Goal: Transaction & Acquisition: Purchase product/service

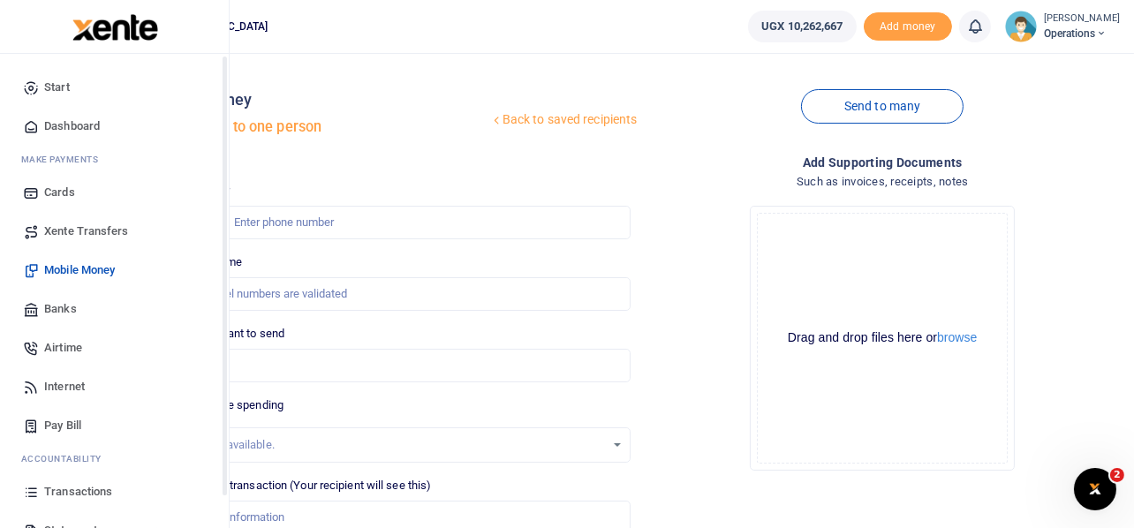
scroll to position [102, 0]
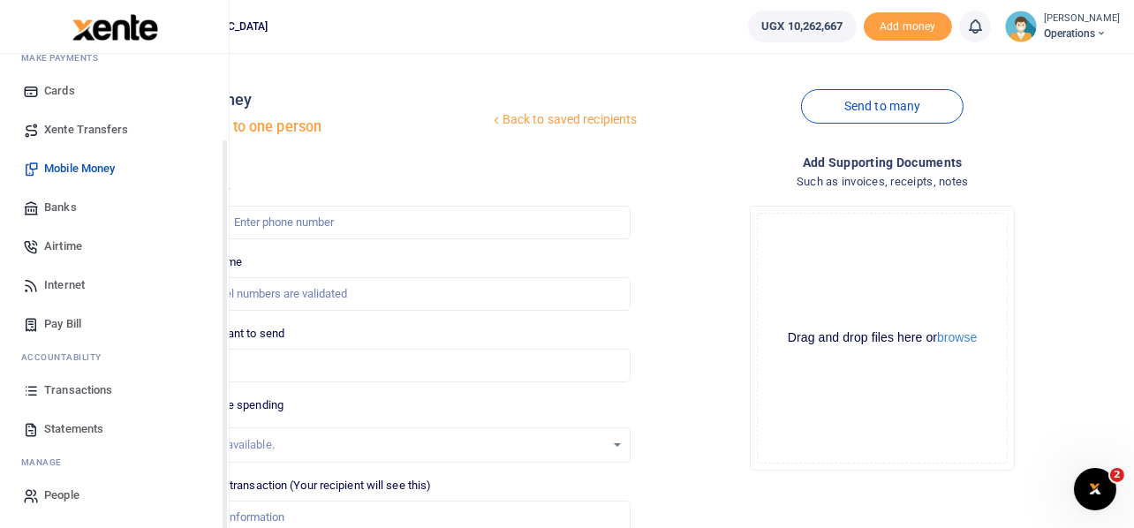
click at [57, 390] on span "Transactions" at bounding box center [78, 390] width 68 height 18
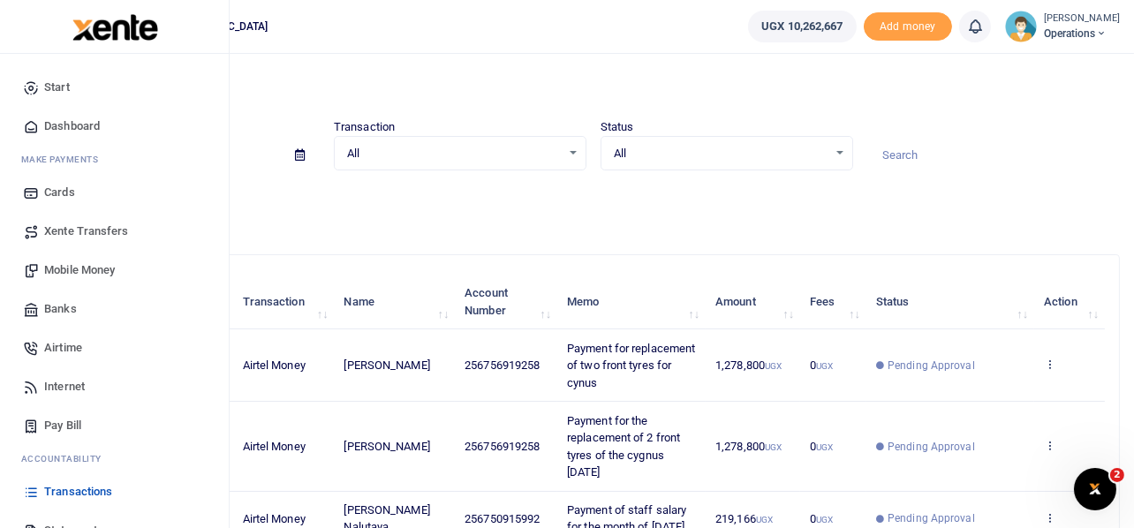
click at [111, 269] on span "Mobile Money" at bounding box center [79, 270] width 71 height 18
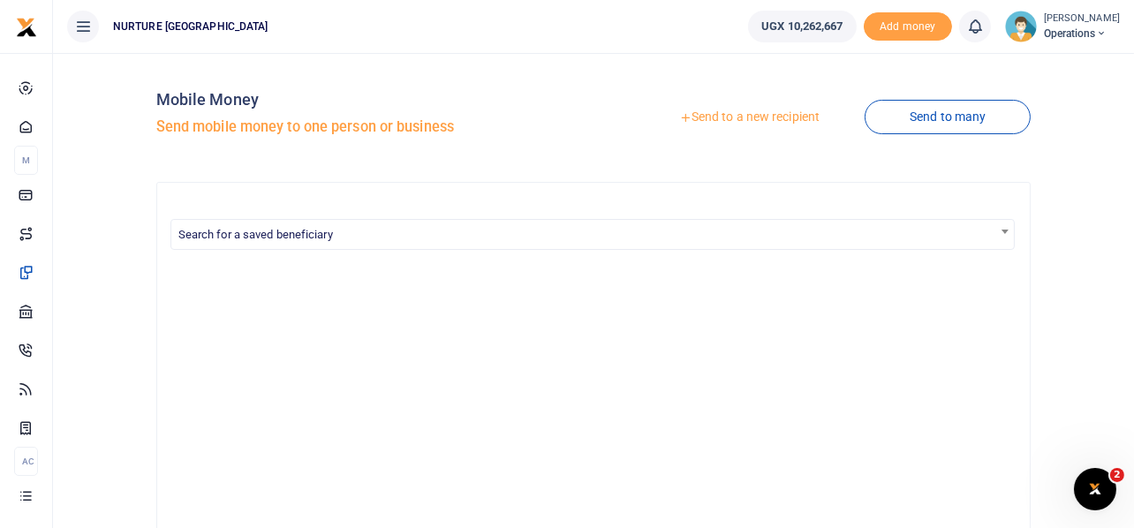
click at [765, 117] on link "Send to a new recipient" at bounding box center [749, 118] width 230 height 32
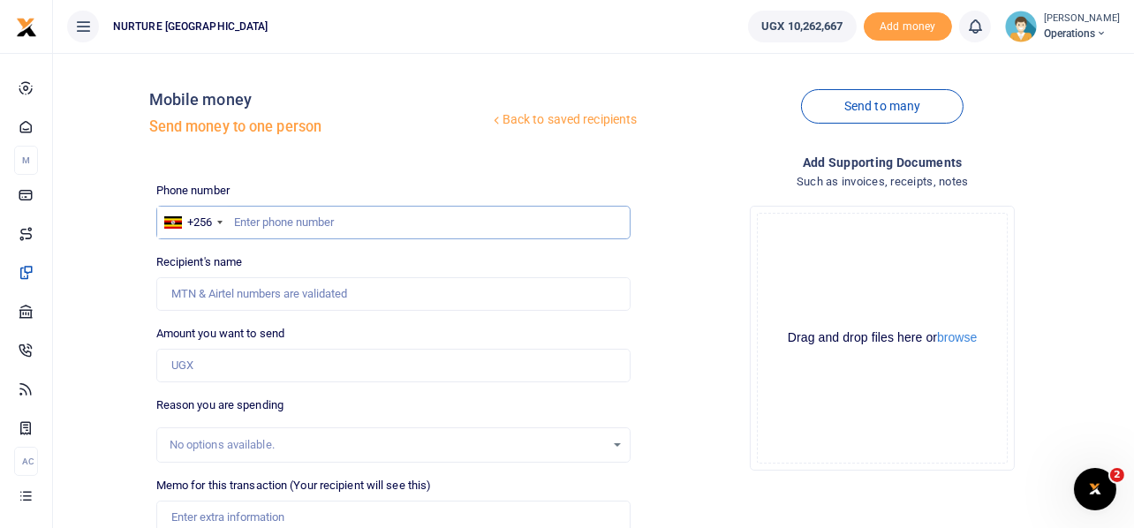
click at [317, 215] on input "text" at bounding box center [393, 223] width 475 height 34
type input "776967724"
type input "[PERSON_NAME]"
type input "776967724"
click at [207, 373] on input "Amount you want to send" at bounding box center [393, 366] width 475 height 34
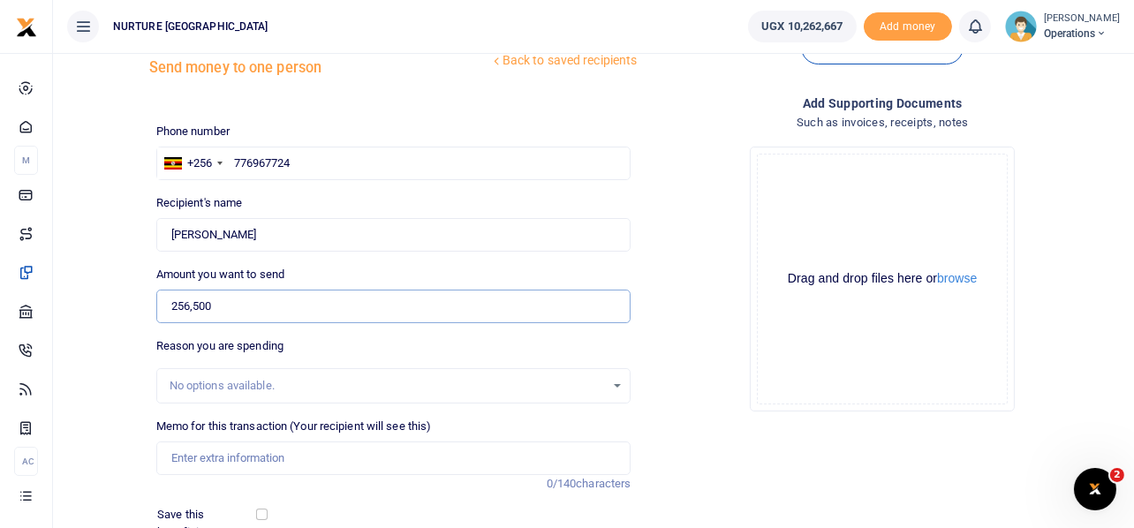
scroll to position [176, 0]
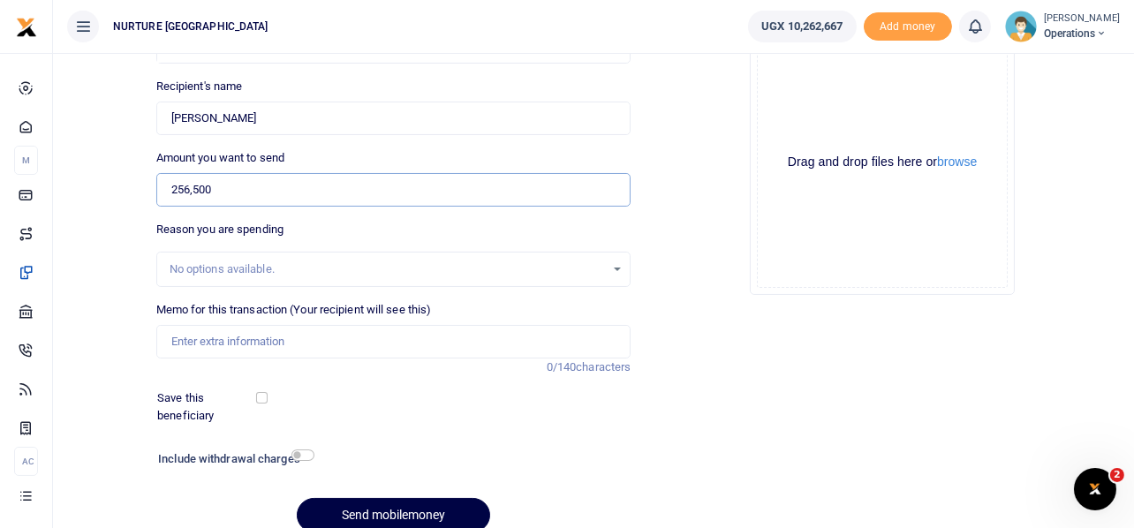
type input "256,500"
click at [282, 336] on input "Memo for this transaction (Your recipient will see this)" at bounding box center [393, 342] width 475 height 34
drag, startPoint x: 367, startPoint y: 338, endPoint x: 517, endPoint y: 338, distance: 150.1
click at [517, 338] on input "Payment for procurement of materials for production of clinic items" at bounding box center [393, 342] width 475 height 34
click at [531, 340] on input "Payment for procurement of materials for production of clinic items" at bounding box center [393, 342] width 475 height 34
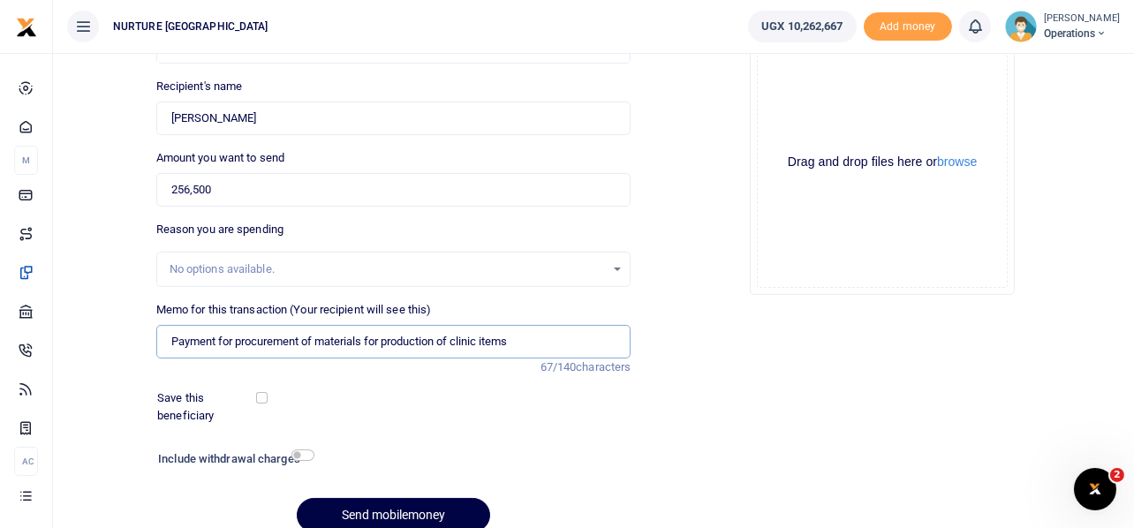
click at [531, 340] on input "Payment for procurement of materials for production of clinic items" at bounding box center [393, 342] width 475 height 34
drag, startPoint x: 531, startPoint y: 340, endPoint x: 388, endPoint y: 335, distance: 144.0
click at [388, 335] on input "Payment for procurement of materials for production of clinic items" at bounding box center [393, 342] width 475 height 34
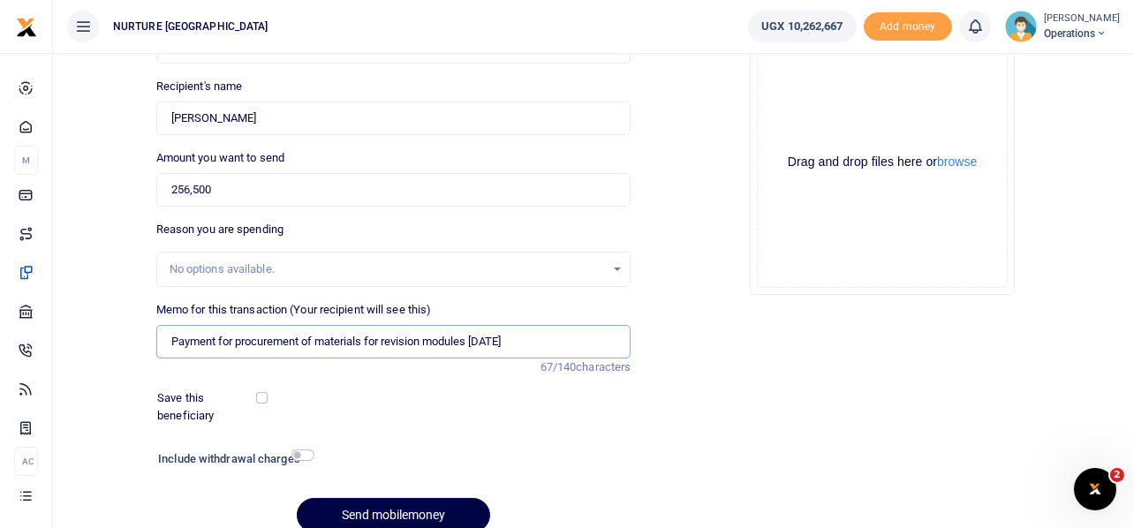
scroll to position [253, 0]
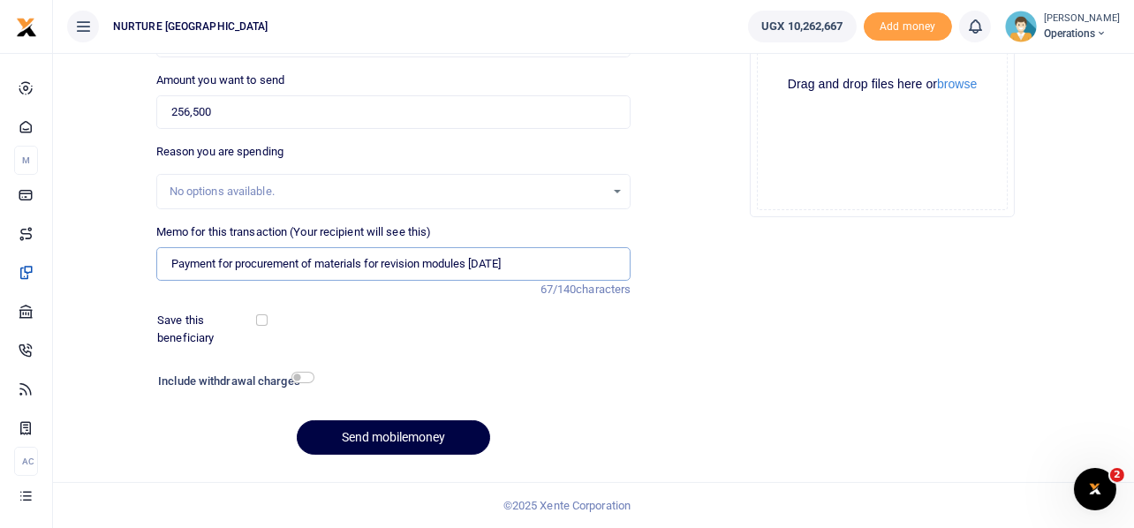
type input "Payment for procurement of materials for revision modules Sept 2025"
click at [305, 378] on input "checkbox" at bounding box center [302, 377] width 23 height 11
checkbox input "true"
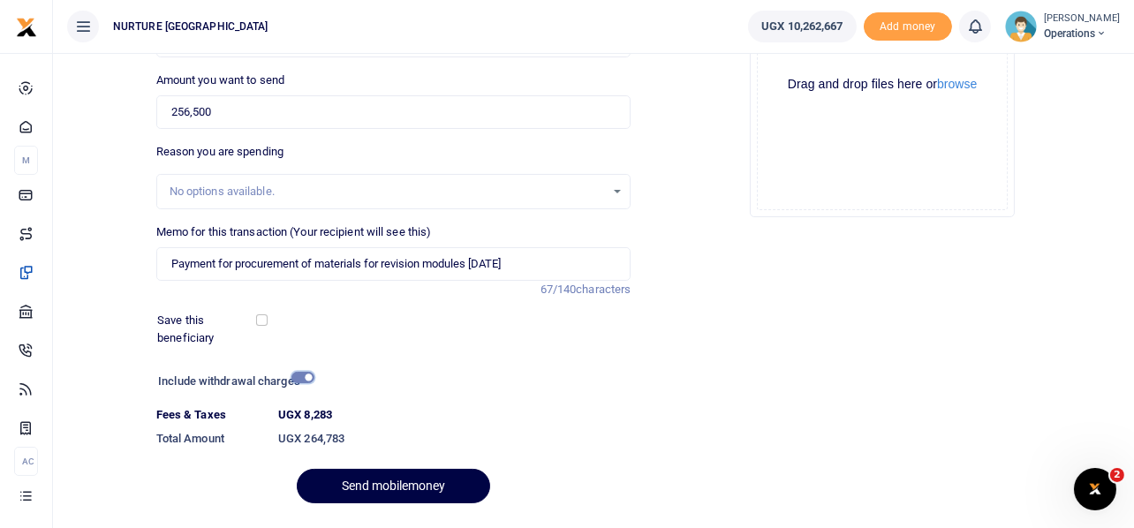
scroll to position [302, 0]
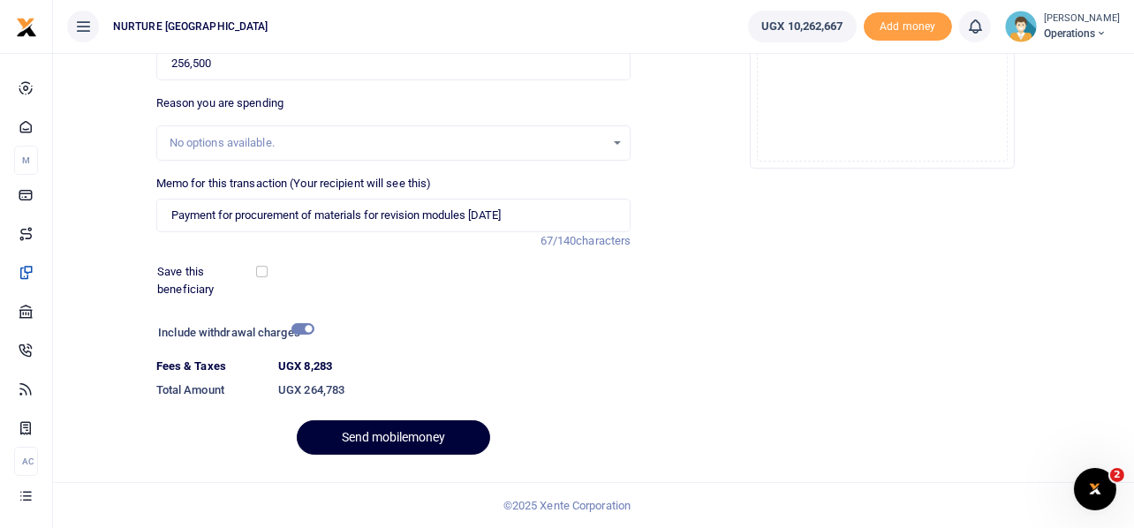
click at [398, 429] on button "Send mobilemoney" at bounding box center [393, 437] width 193 height 34
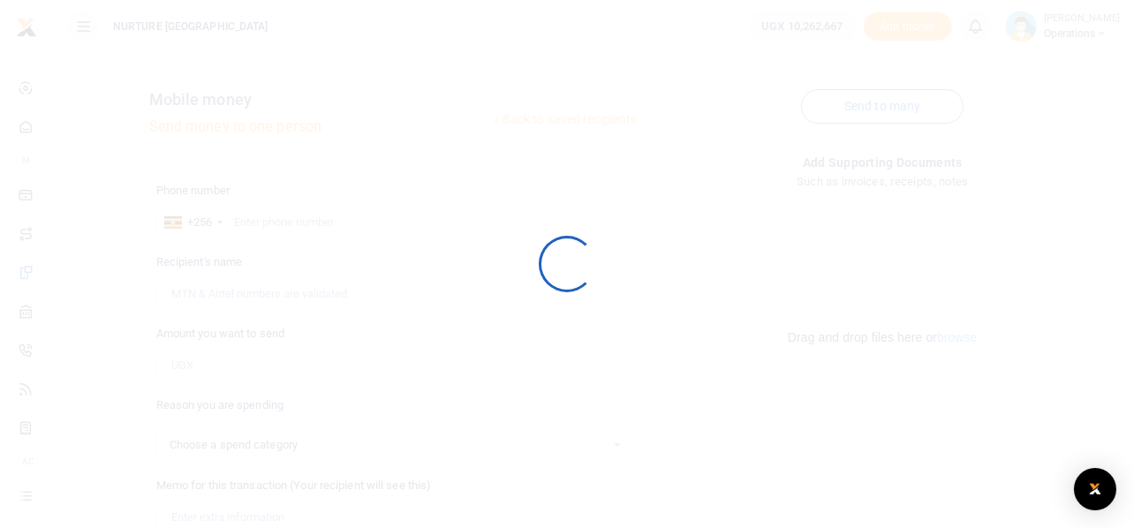
select select
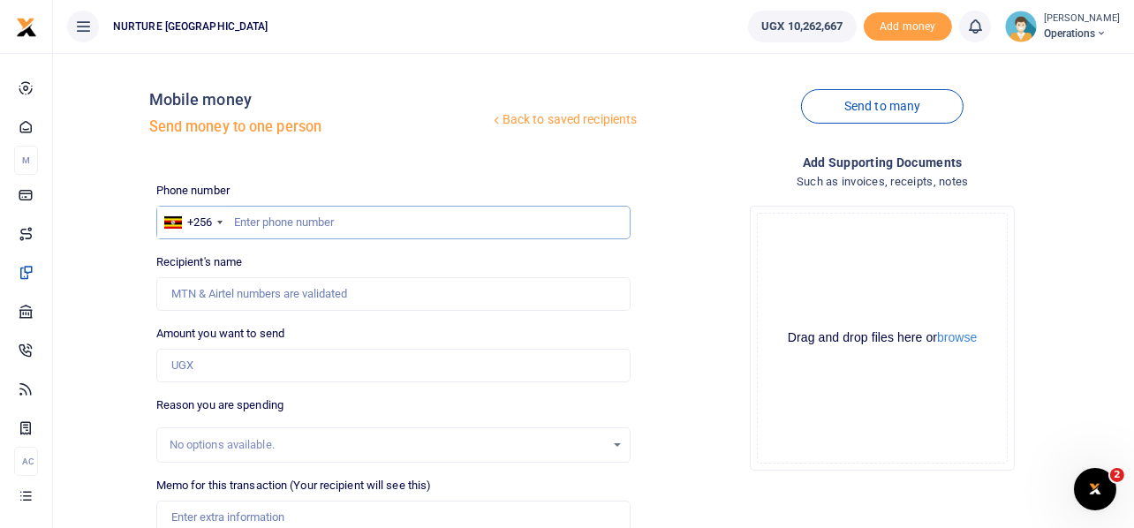
click at [300, 214] on input "text" at bounding box center [393, 223] width 475 height 34
type input "703756517"
click at [187, 369] on input "Amount you want to send" at bounding box center [393, 366] width 475 height 34
type input "Joram Mutumba"
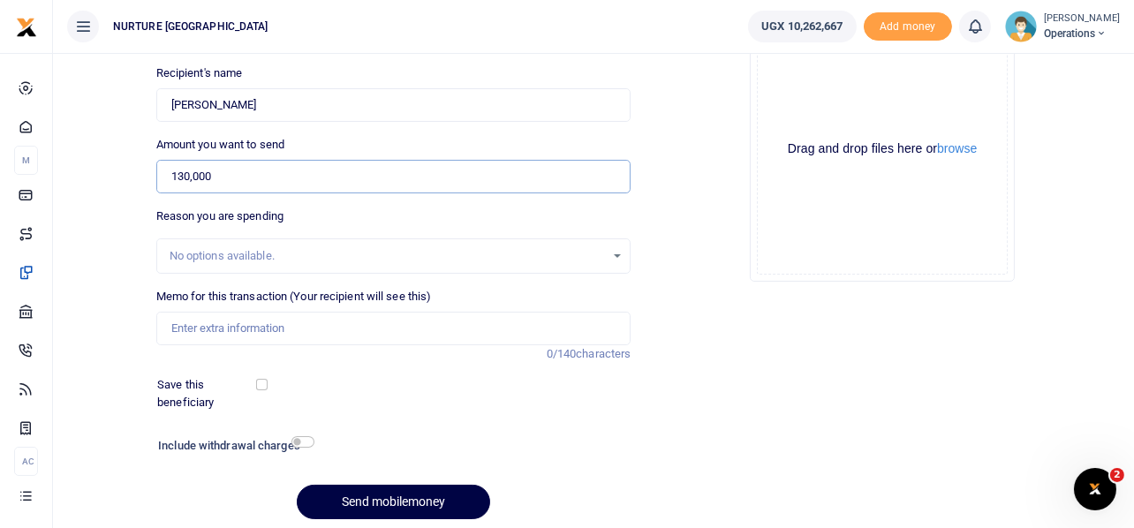
scroll to position [192, 0]
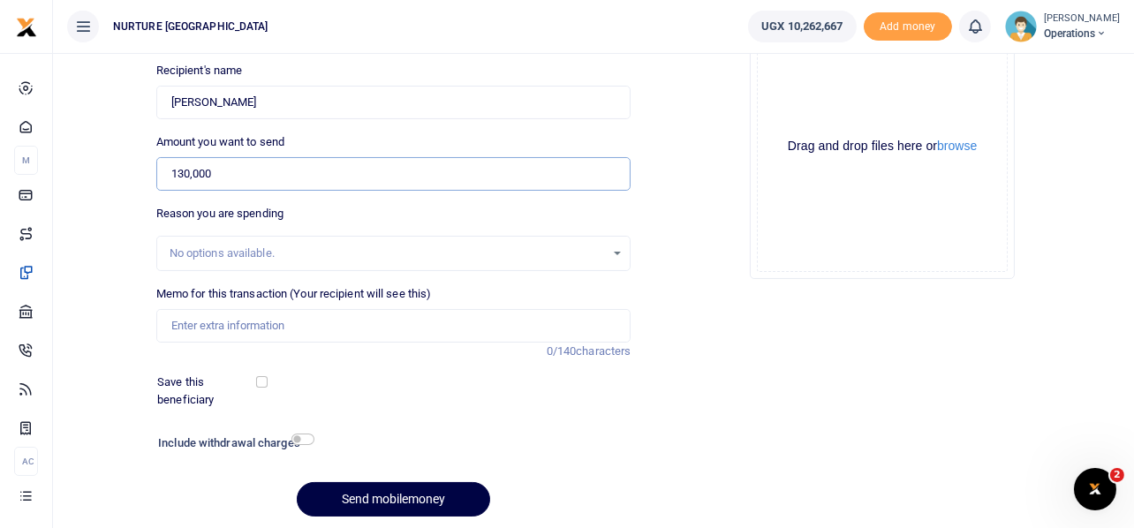
type input "130,000"
click at [256, 328] on input "Memo for this transaction (Your recipient will see this)" at bounding box center [393, 326] width 475 height 34
paste input "Payment for procurement of materials for revision modules Sept 2025"
type input "Payment for procurement of materials for revision modules Sept 2025"
click at [305, 436] on input "checkbox" at bounding box center [302, 438] width 23 height 11
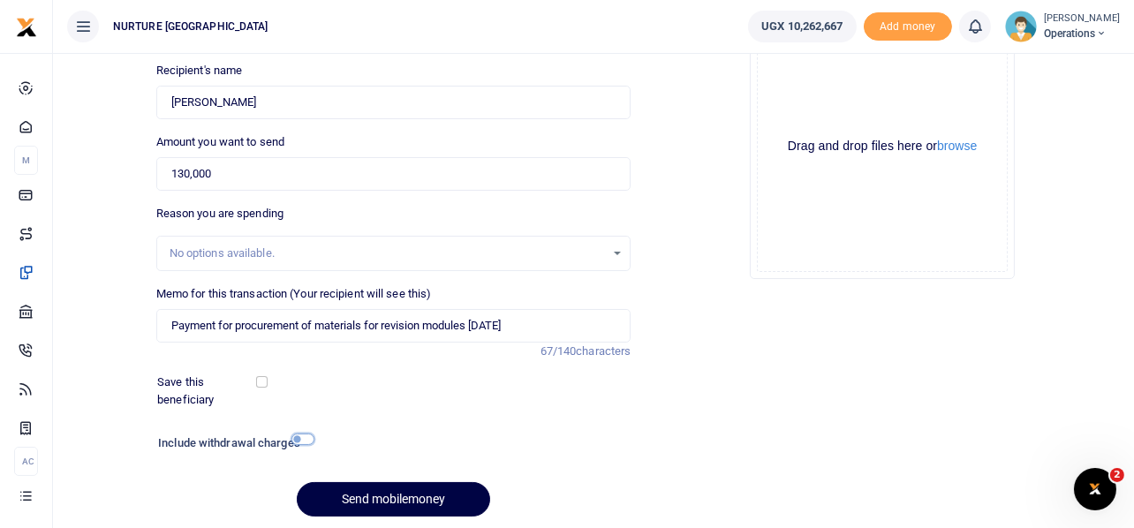
checkbox input "true"
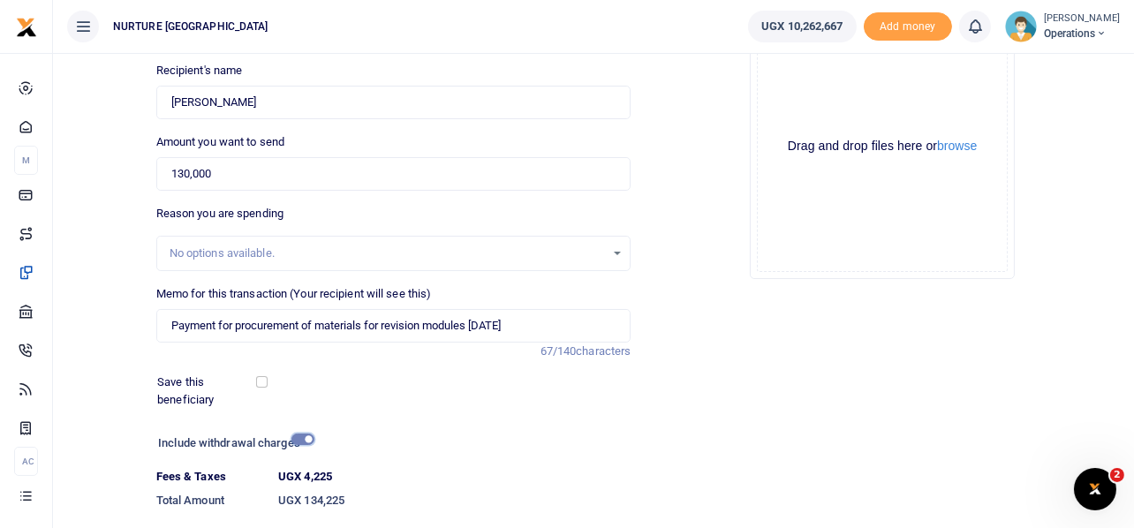
scroll to position [302, 0]
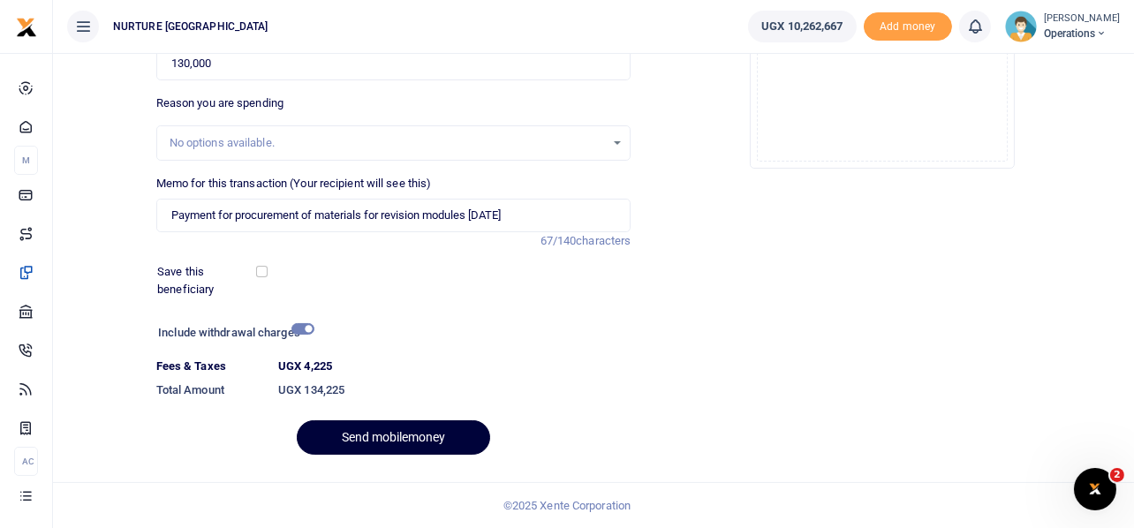
click at [412, 433] on button "Send mobilemoney" at bounding box center [393, 437] width 193 height 34
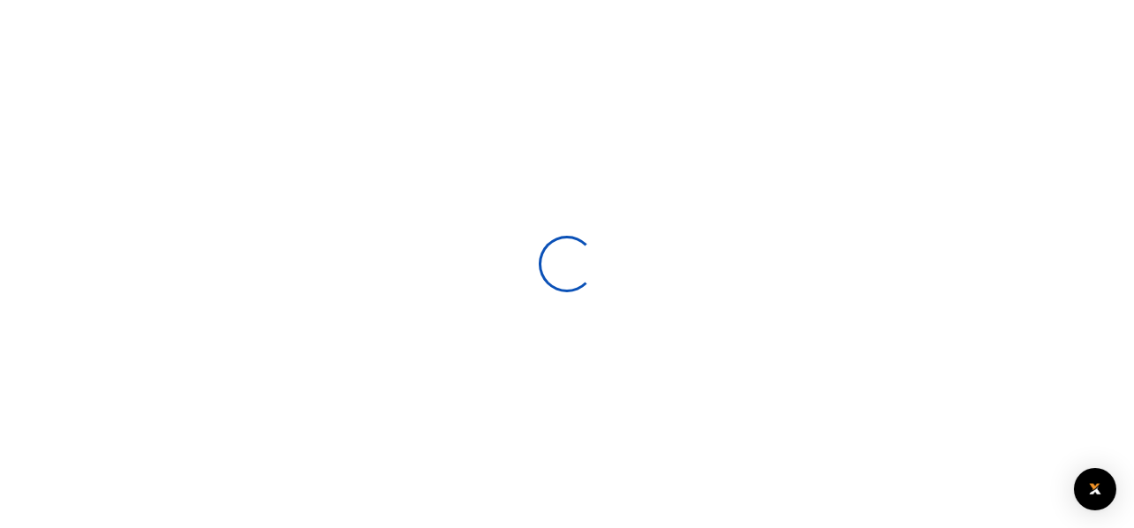
select select
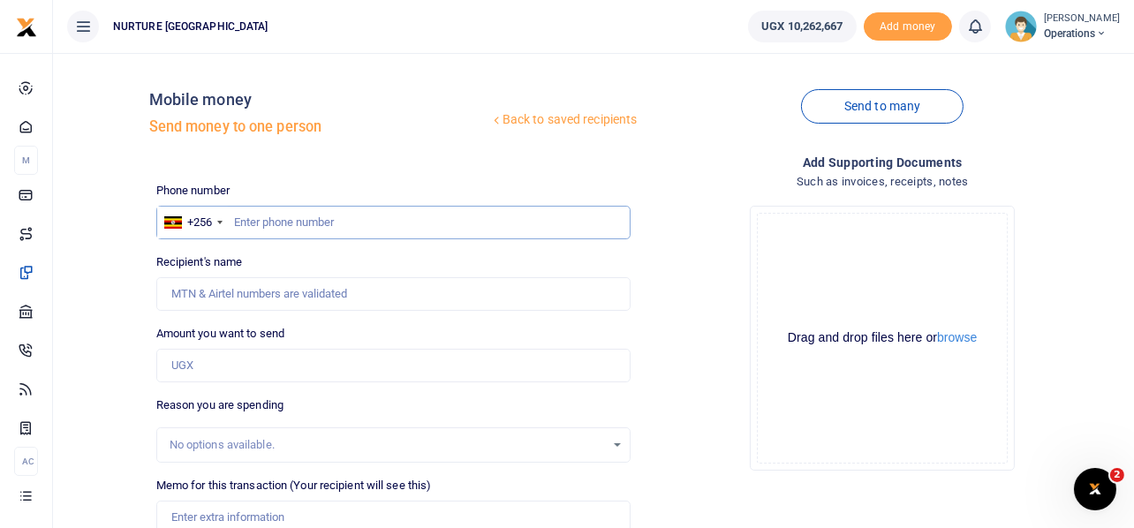
click at [320, 228] on input "text" at bounding box center [393, 223] width 475 height 34
type input "761401000"
type input "Catherine Gwokyalya"
type input "761401000"
click at [244, 366] on input "Amount you want to send" at bounding box center [393, 366] width 475 height 34
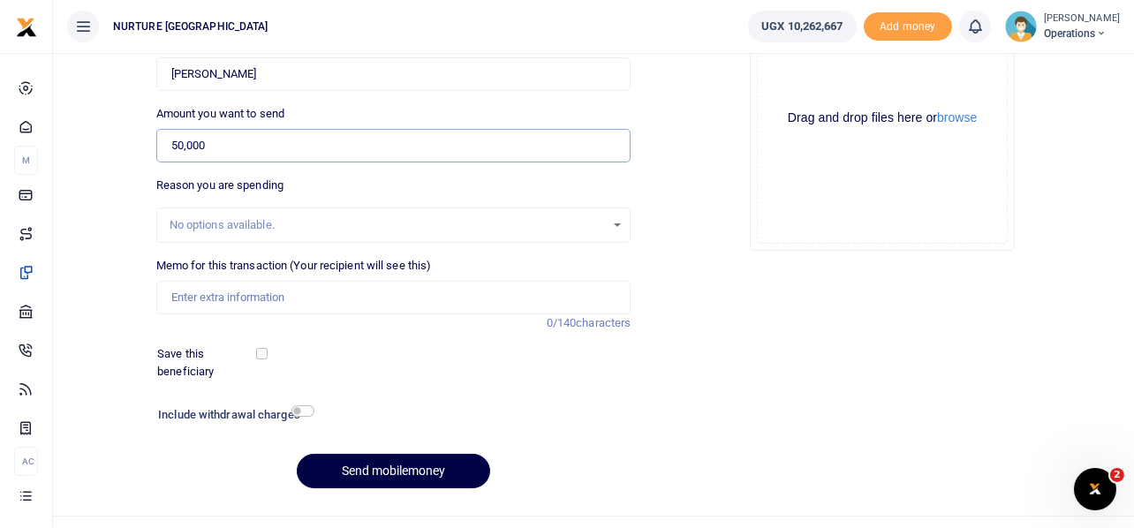
scroll to position [221, 0]
type input "50,000"
click at [260, 302] on input "Memo for this transaction (Your recipient will see this)" at bounding box center [393, 297] width 475 height 34
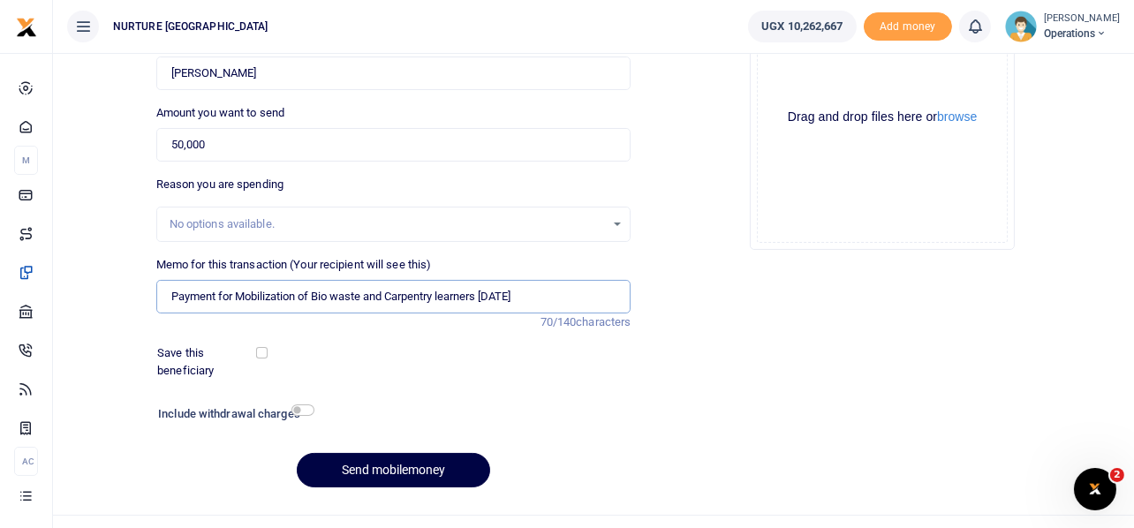
click at [505, 292] on input "Payment for Mobilization of Bio waste and Carpentry learners July 2025" at bounding box center [393, 297] width 475 height 34
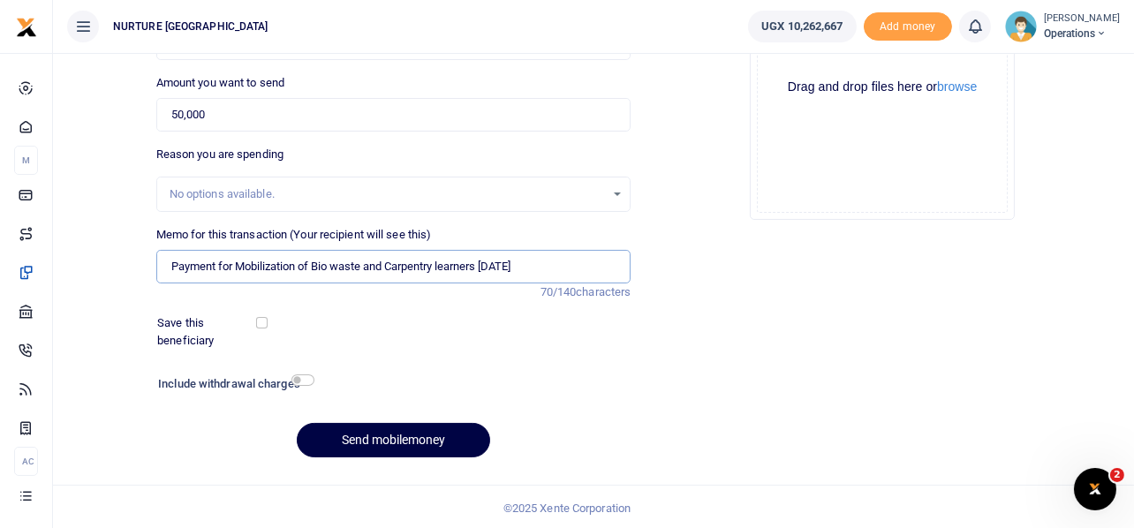
scroll to position [253, 0]
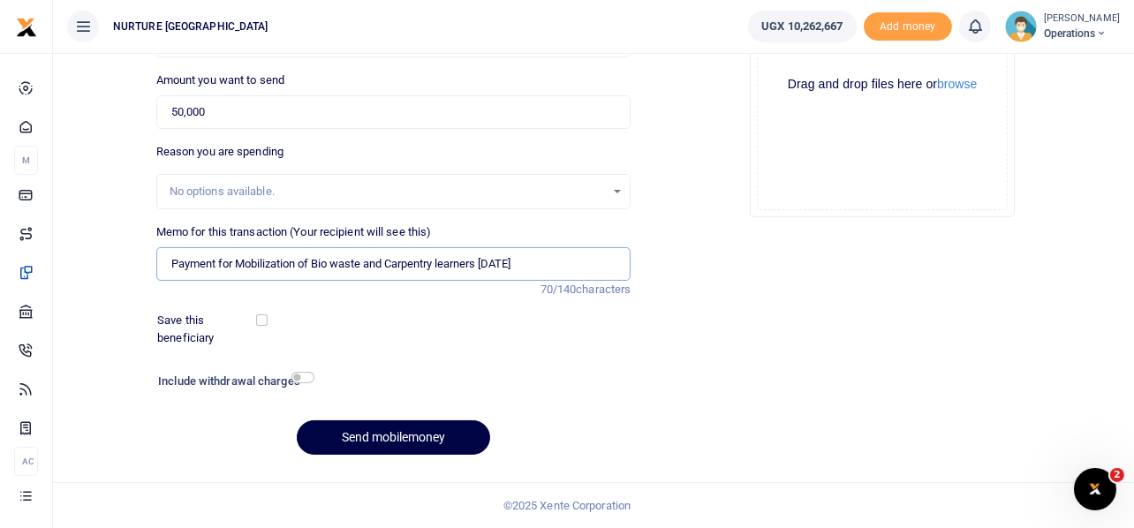
type input "Payment for Mobilization of Bio waste and Carpentry learners [DATE]"
click at [490, 310] on div "Phone number +256 Uganda +256 761401000 Phone is required. Recipient's name Fou…" at bounding box center [393, 198] width 489 height 540
click at [309, 379] on input "checkbox" at bounding box center [302, 377] width 23 height 11
checkbox input "true"
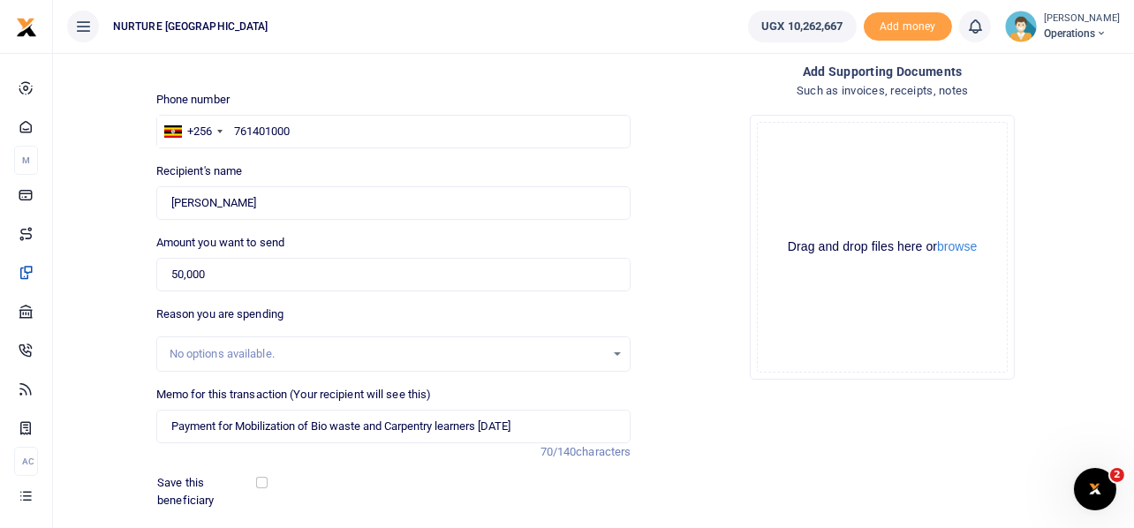
scroll to position [302, 0]
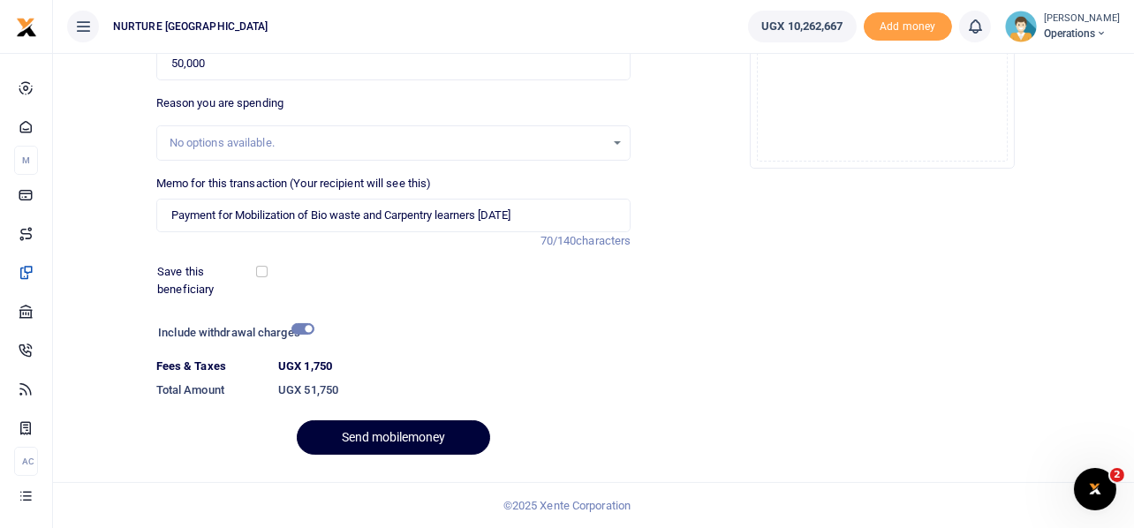
click at [410, 431] on button "Send mobilemoney" at bounding box center [393, 437] width 193 height 34
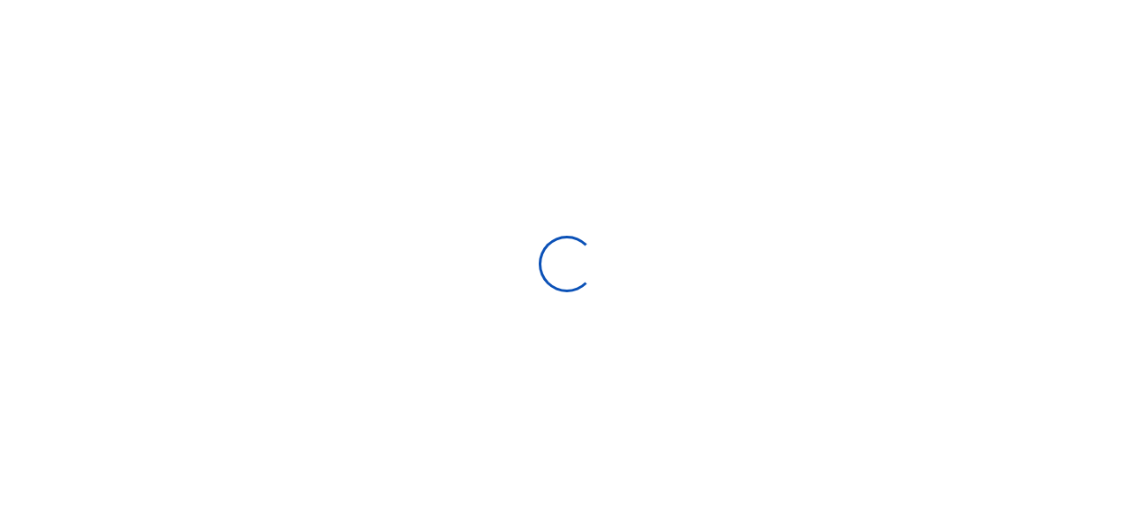
select select "Loading bundles"
select select
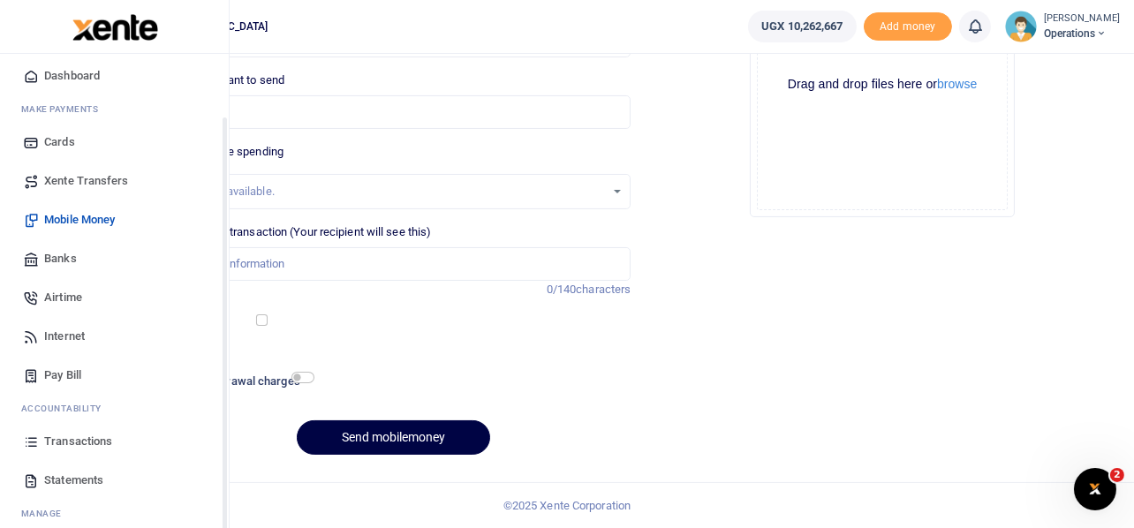
scroll to position [102, 0]
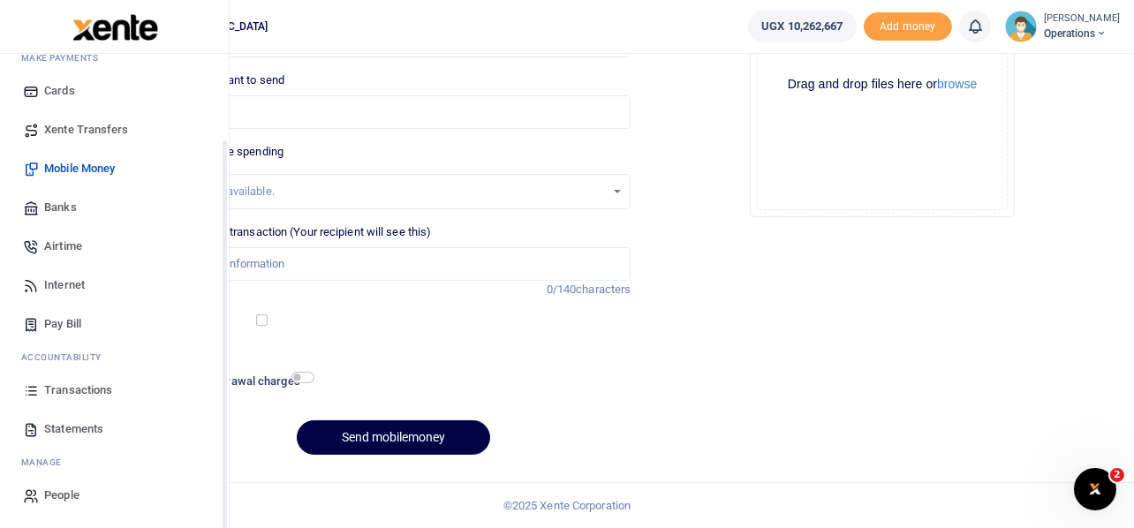
click at [97, 387] on span "Transactions" at bounding box center [78, 390] width 68 height 18
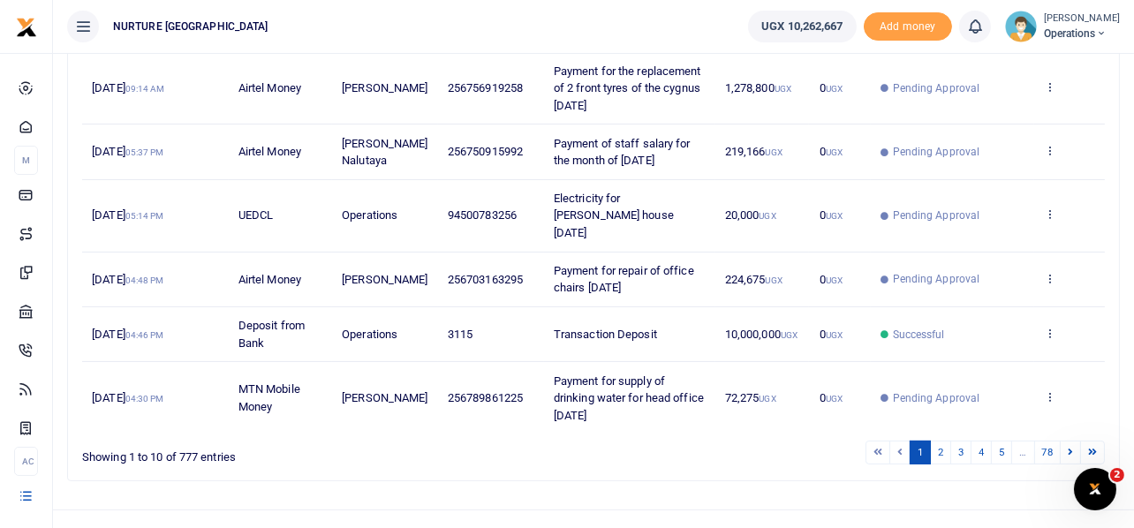
scroll to position [559, 0]
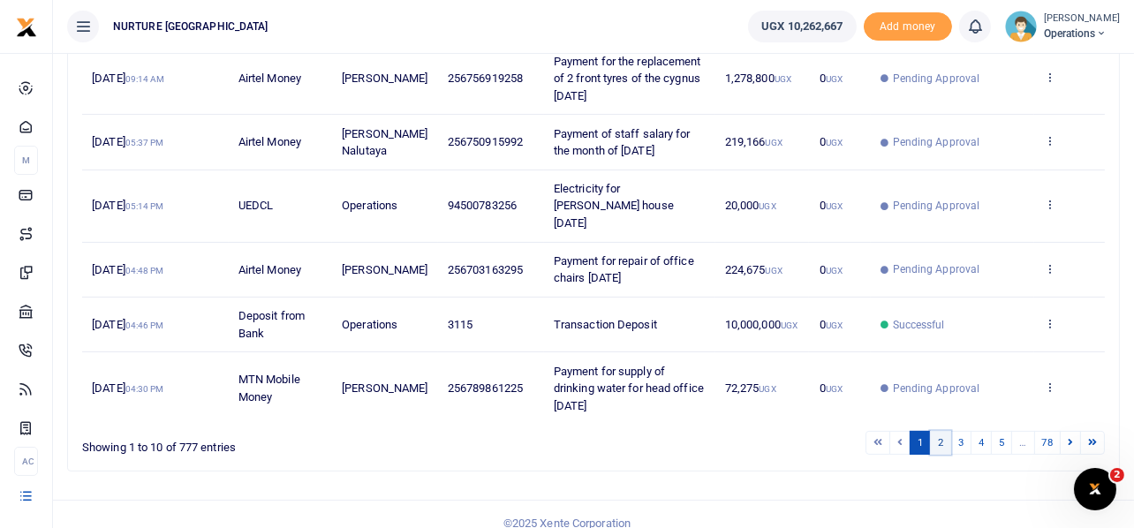
click at [939, 431] on link "2" at bounding box center [940, 443] width 21 height 24
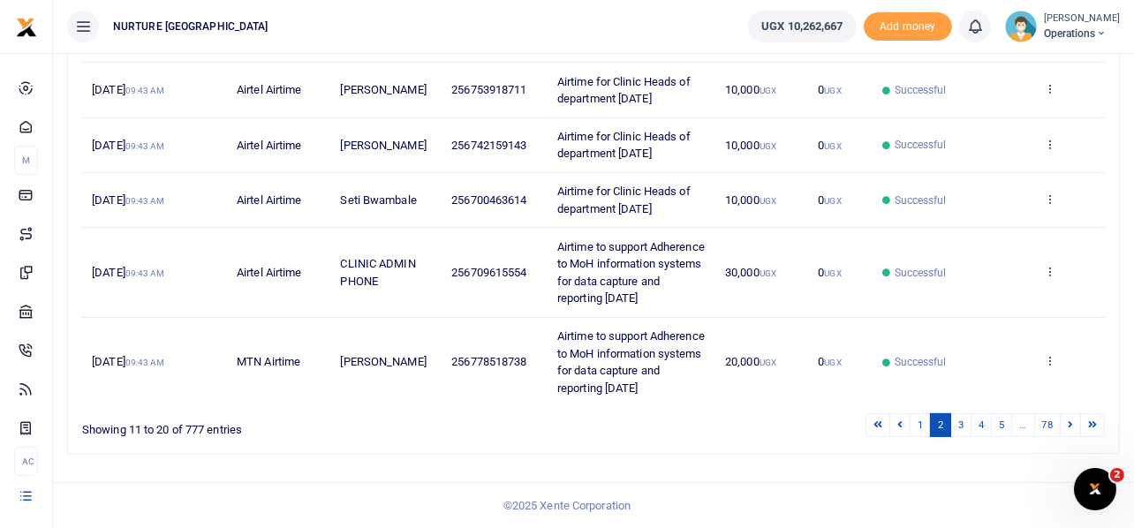
scroll to position [696, 0]
click at [963, 425] on link "3" at bounding box center [960, 425] width 21 height 24
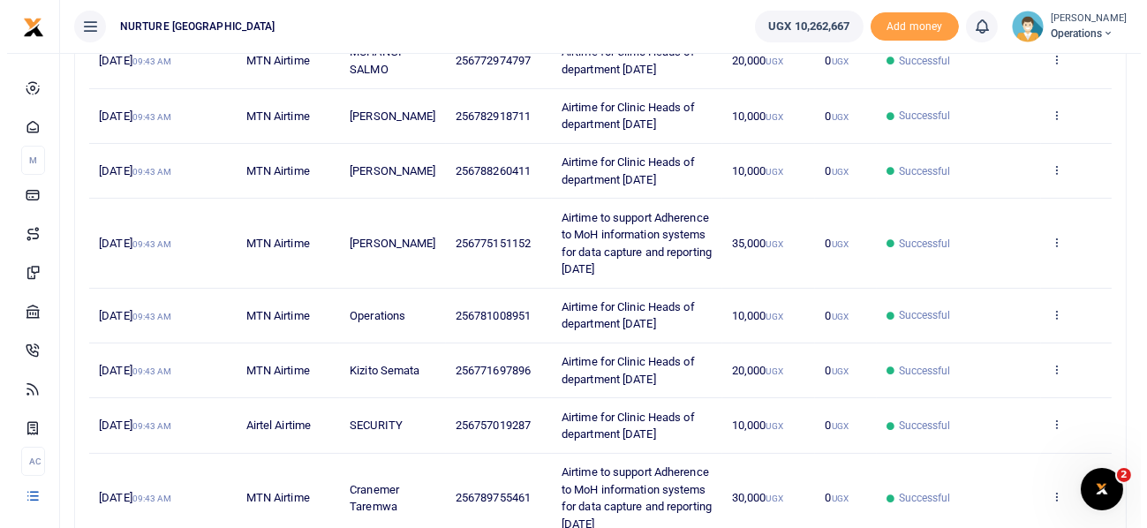
scroll to position [593, 0]
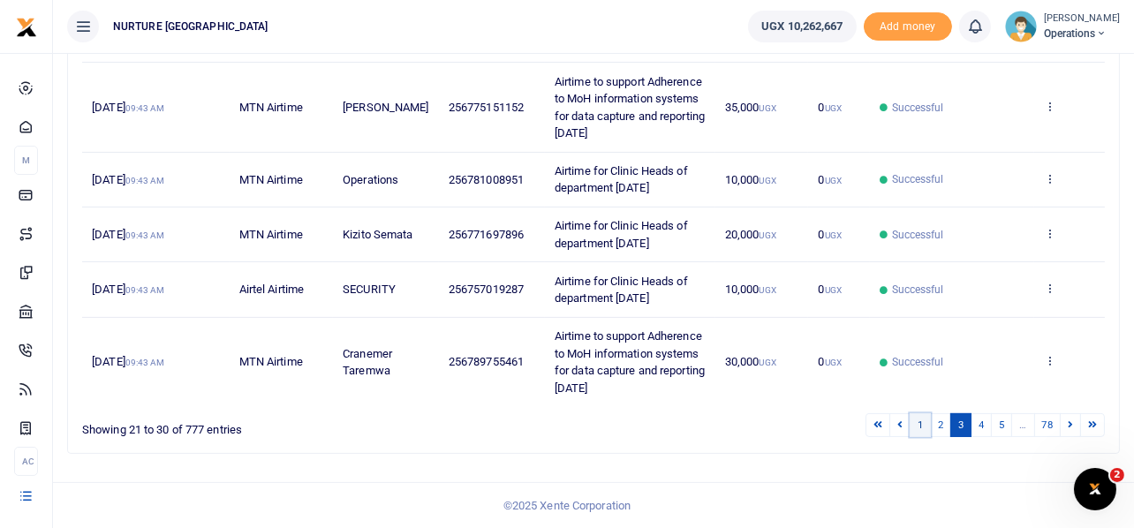
click at [916, 420] on link "1" at bounding box center [919, 425] width 21 height 24
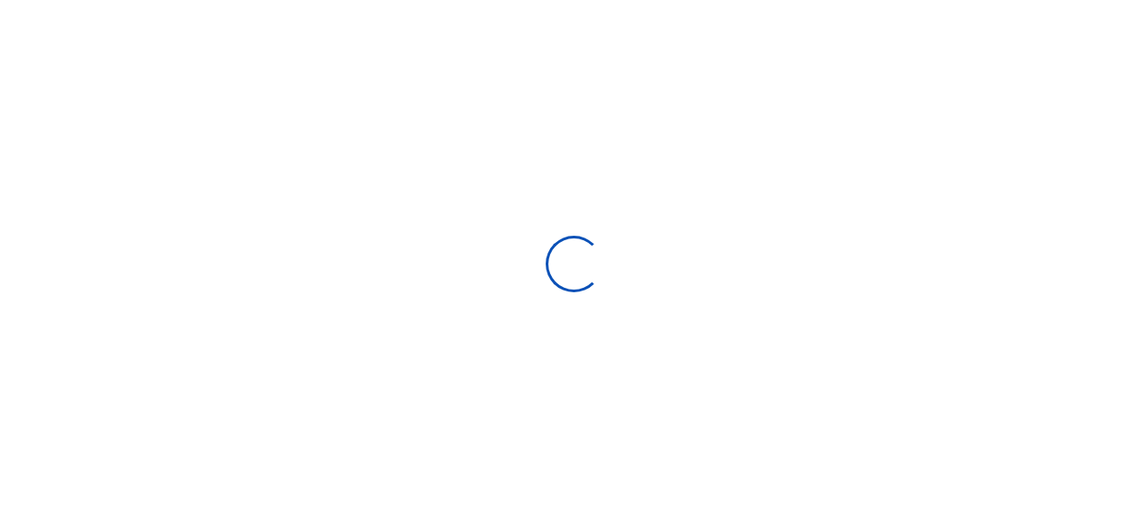
select select
type input "[DATE] - [DATE]"
select select
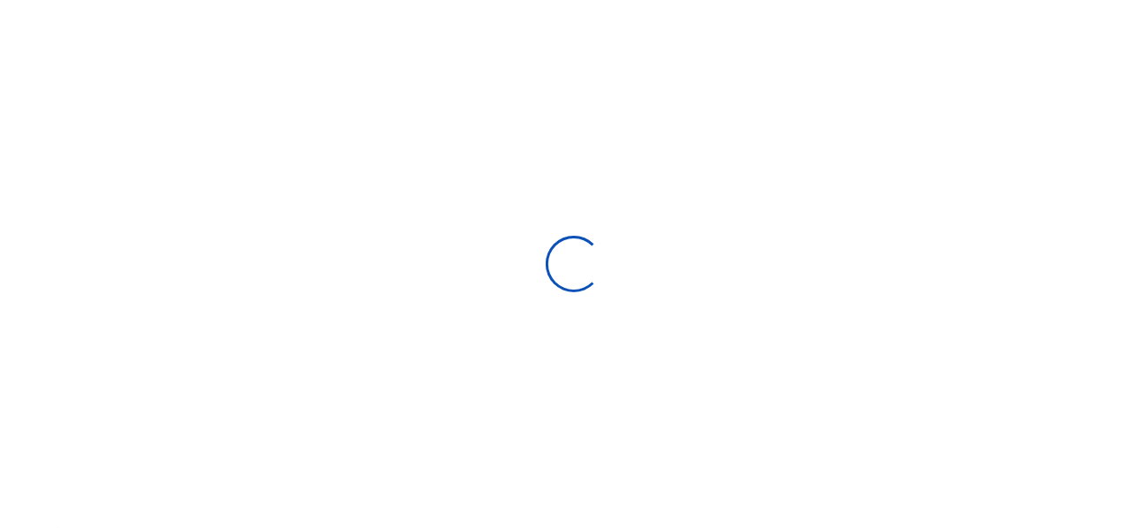
type input "08/05/2025 - 09/03/2025"
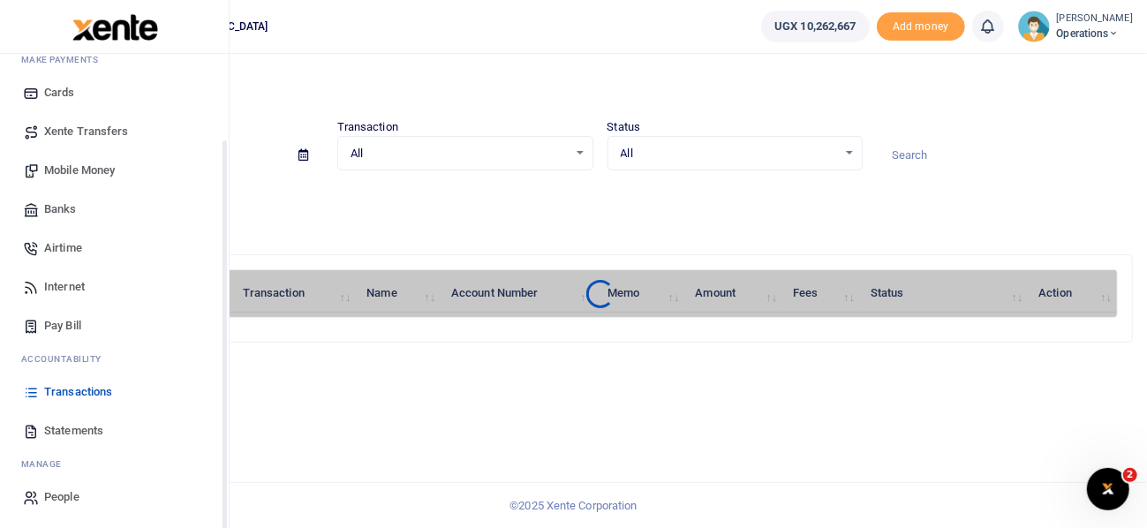
scroll to position [102, 0]
click at [82, 431] on span "Statements" at bounding box center [73, 429] width 59 height 18
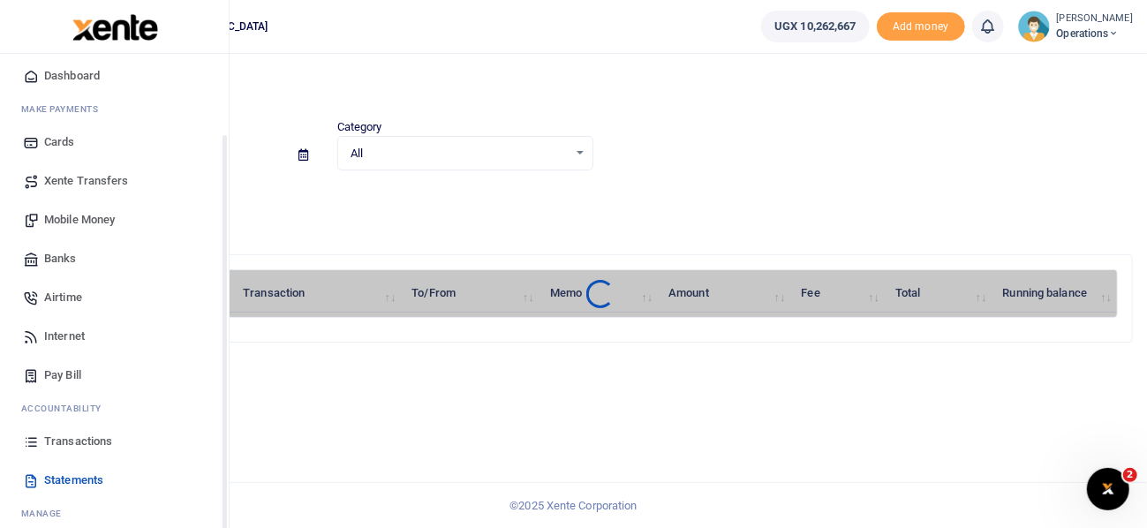
scroll to position [102, 0]
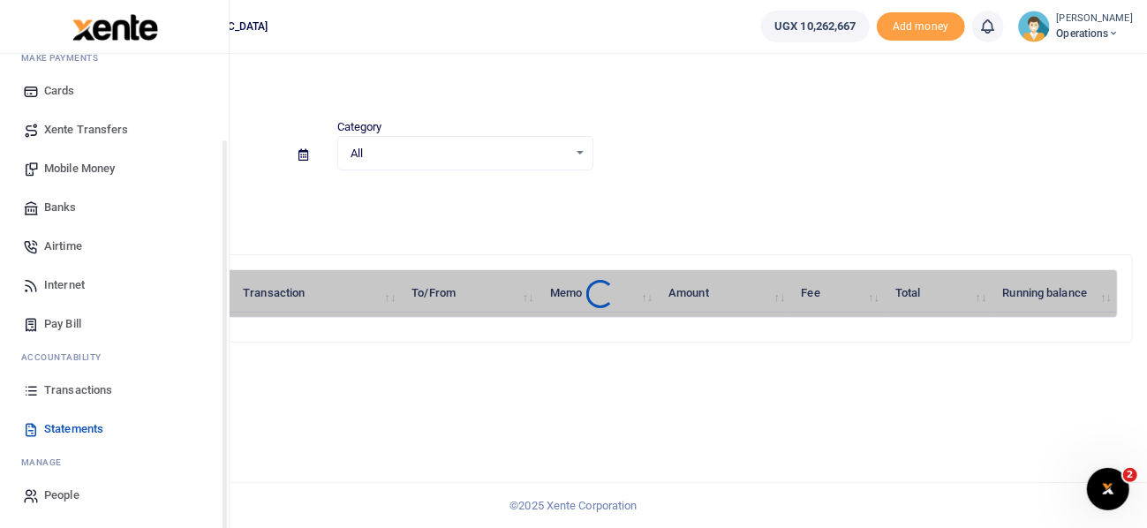
click at [85, 383] on span "Transactions" at bounding box center [78, 390] width 68 height 18
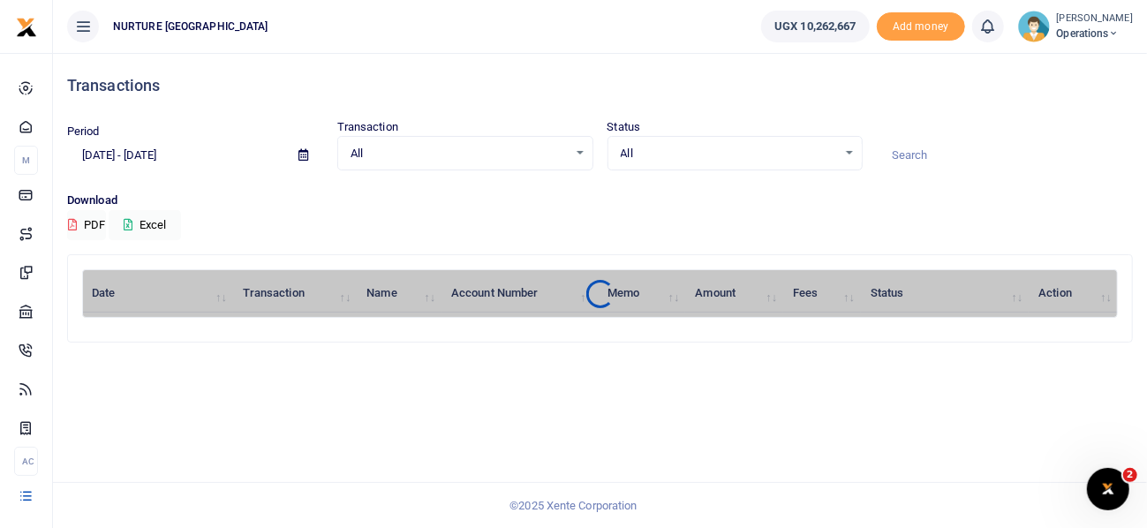
click at [1112, 32] on icon at bounding box center [1114, 33] width 11 height 12
click at [1055, 130] on link "Logout" at bounding box center [1065, 129] width 139 height 25
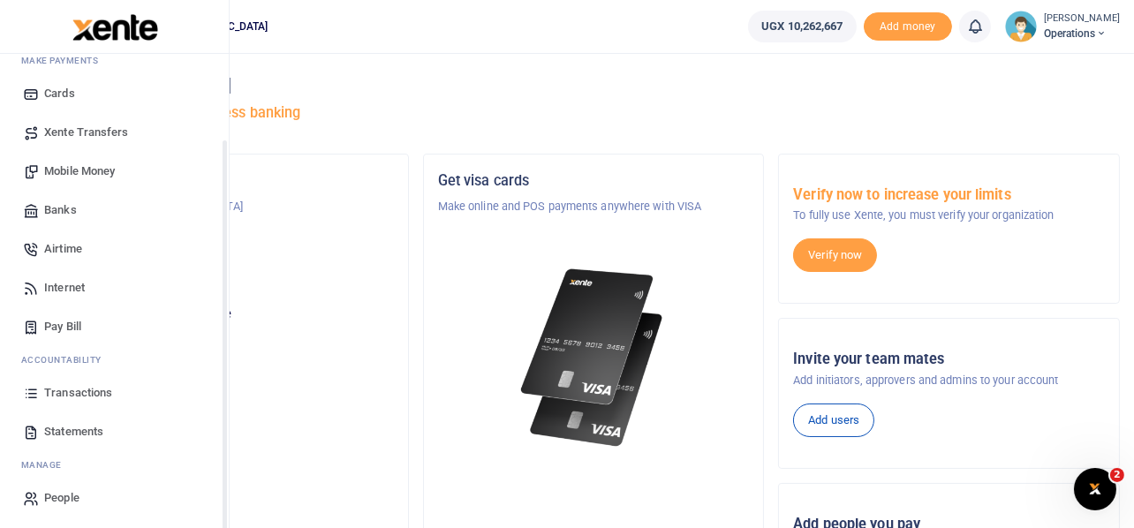
scroll to position [102, 0]
click at [78, 386] on span "Transactions" at bounding box center [78, 390] width 68 height 18
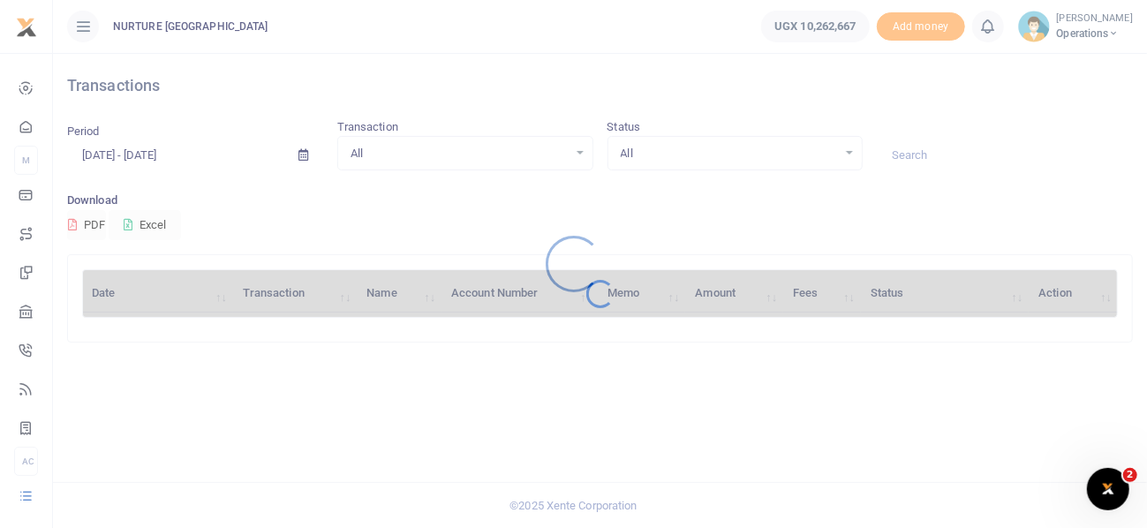
click at [78, 382] on div at bounding box center [573, 264] width 1147 height 528
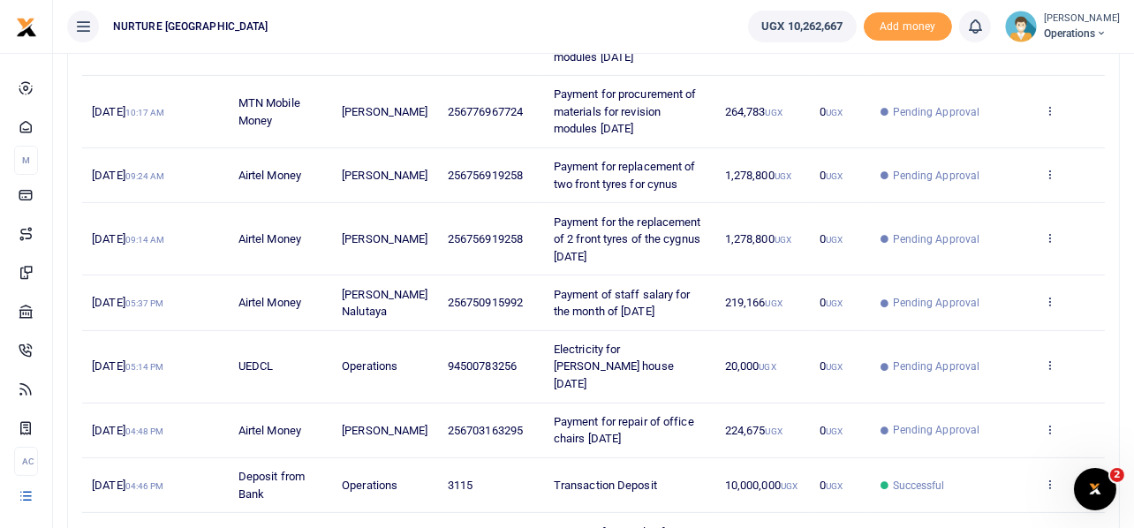
scroll to position [441, 0]
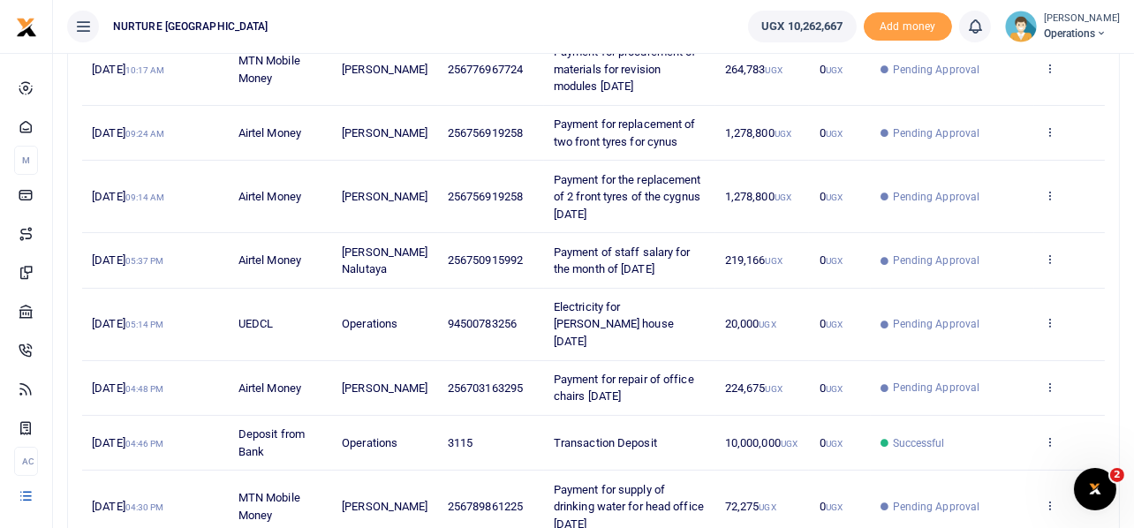
drag, startPoint x: 592, startPoint y: 212, endPoint x: 542, endPoint y: 177, distance: 61.5
click at [544, 176] on td "Payment for the replacement of 2 front tyres of the cygnus [DATE]" at bounding box center [629, 197] width 171 height 72
copy span "Payment for the replacement of 2 front tyres of the cygnus [DATE]"
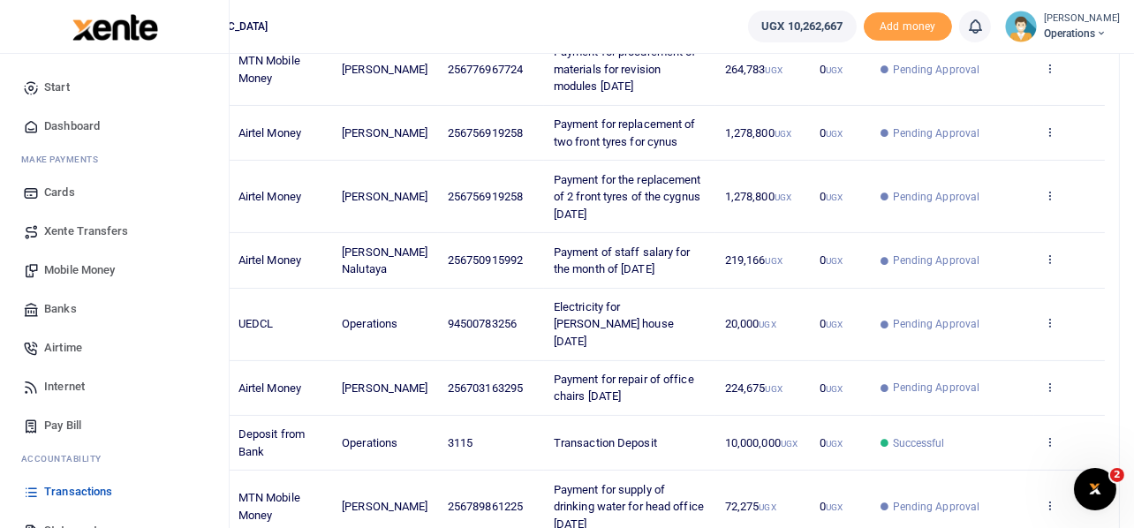
click at [89, 260] on link "Mobile Money" at bounding box center [114, 270] width 200 height 39
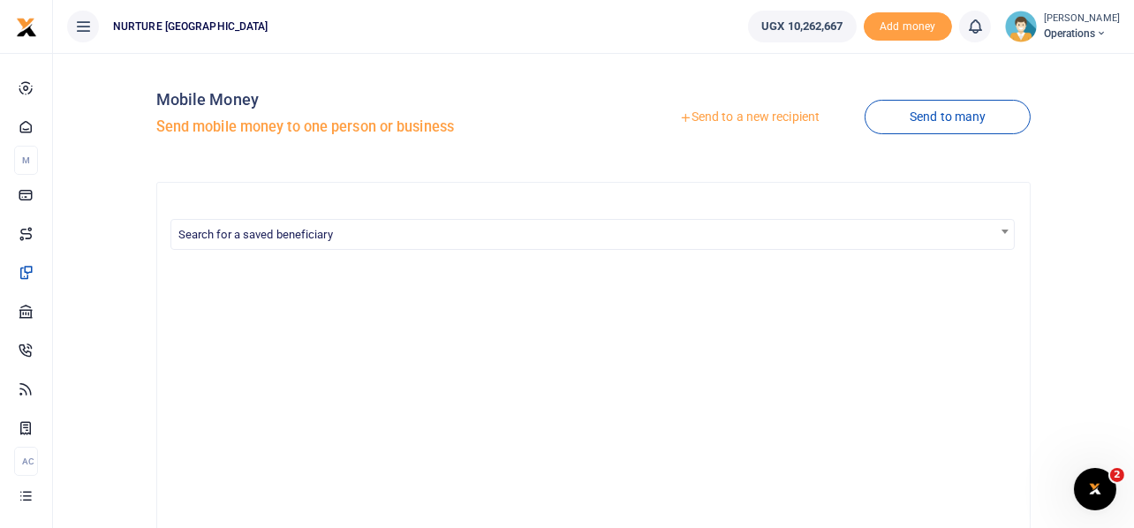
click at [756, 114] on link "Send to a new recipient" at bounding box center [749, 118] width 230 height 32
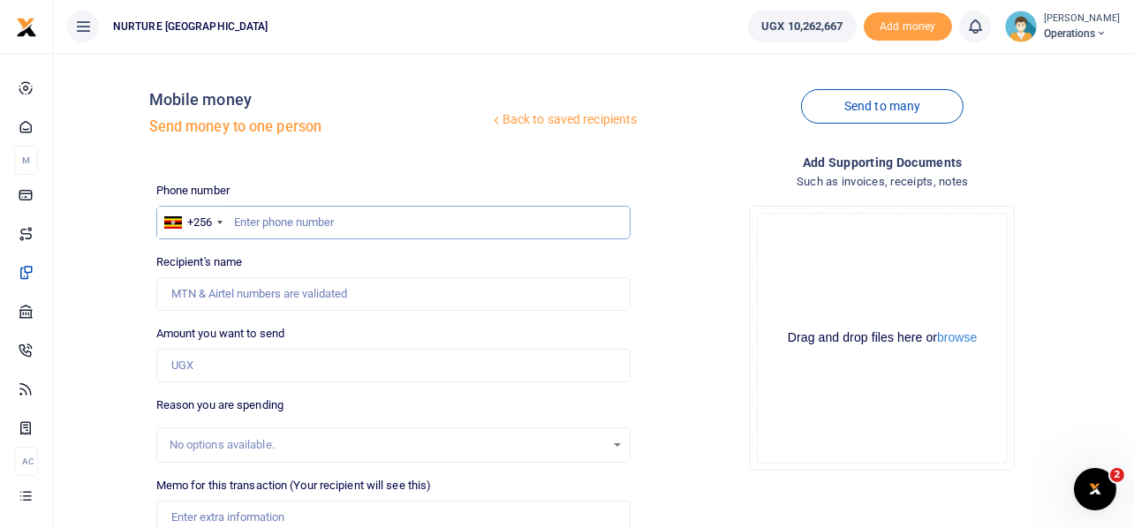
click at [392, 219] on input "text" at bounding box center [393, 223] width 475 height 34
type input "753222596"
click at [300, 365] on input "Amount you want to send" at bounding box center [393, 366] width 475 height 34
type input "12"
type input "[PERSON_NAME]"
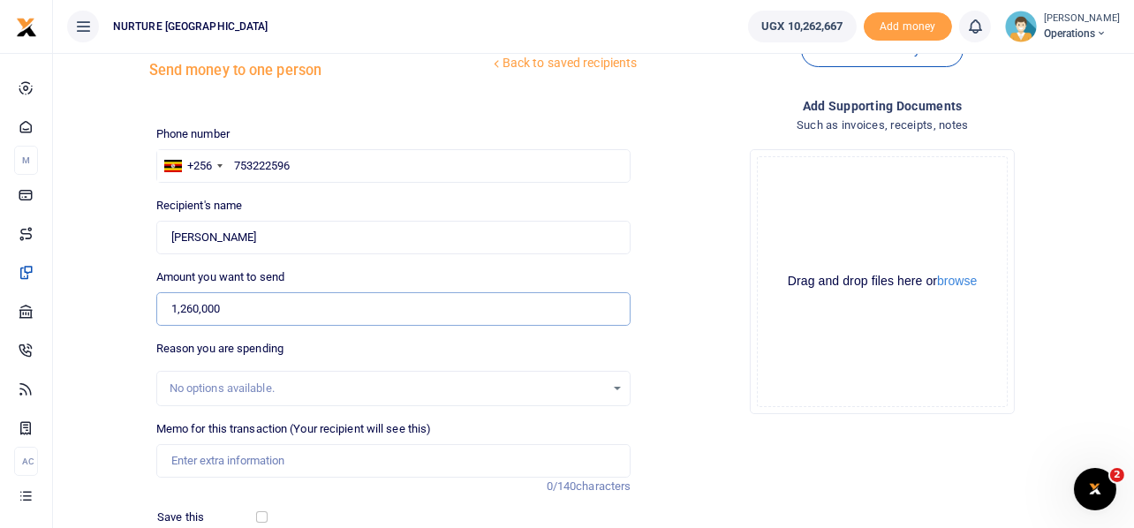
scroll to position [87, 0]
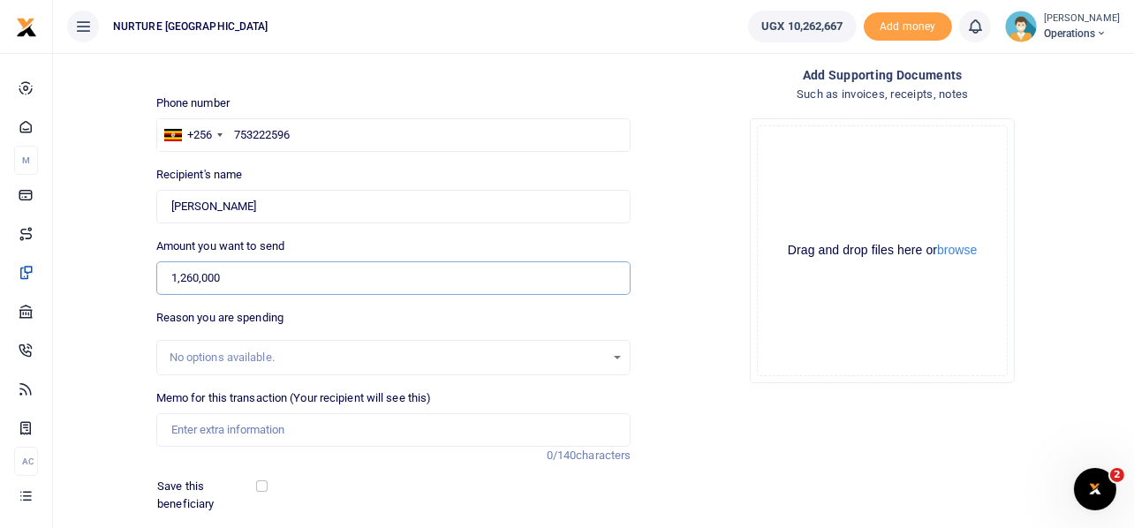
type input "1,260,000"
click at [298, 426] on input "Memo for this transaction (Your recipient will see this)" at bounding box center [393, 430] width 475 height 34
paste input "Payment for the replacement of 2 front tyres of the cygnus Sept 25"
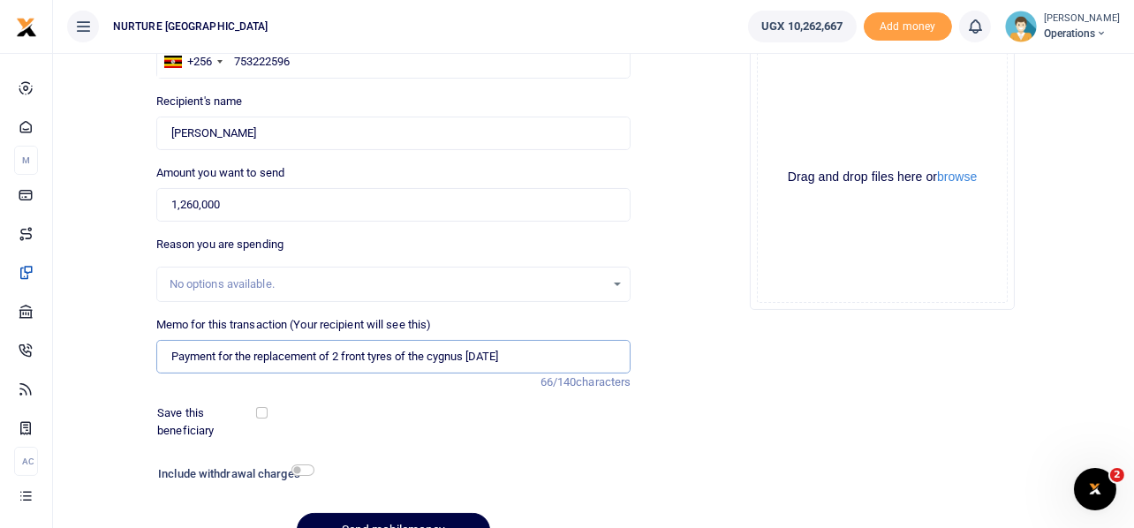
scroll to position [253, 0]
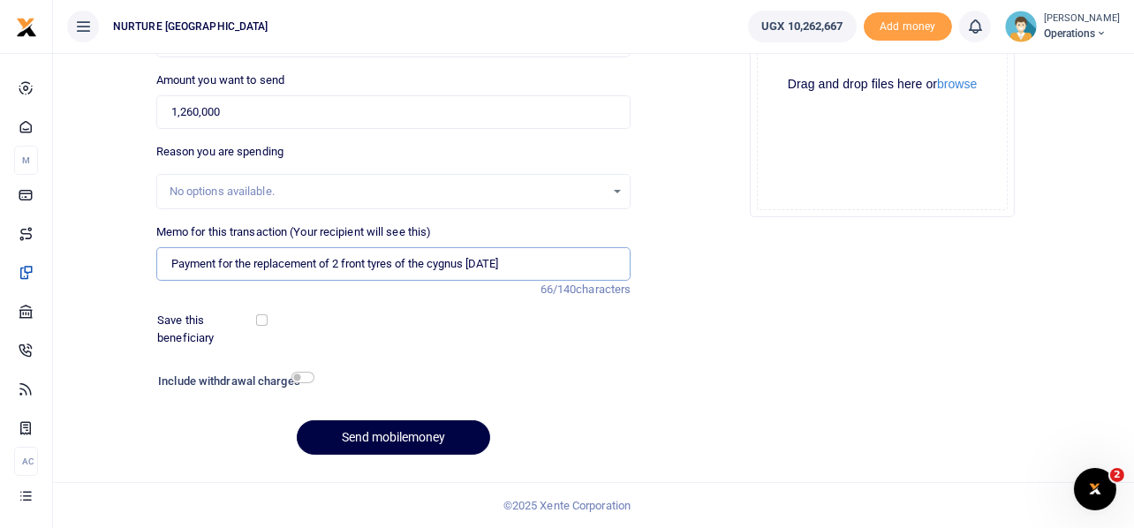
type input "Payment for the replacement of 2 front tyres of the cygnus Sept 25"
click at [307, 378] on input "checkbox" at bounding box center [302, 377] width 23 height 11
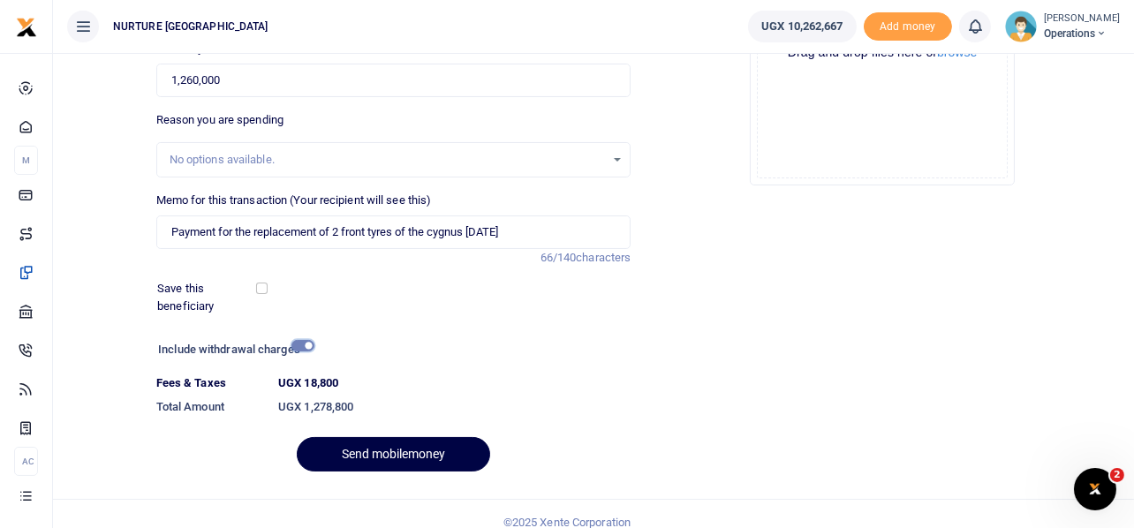
scroll to position [302, 0]
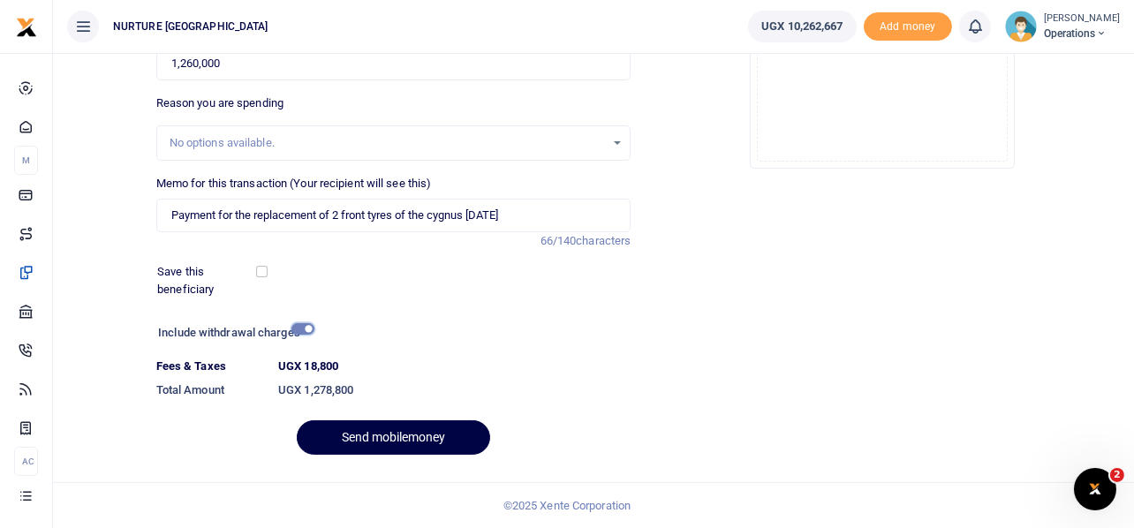
click at [305, 328] on input "checkbox" at bounding box center [302, 328] width 23 height 11
checkbox input "false"
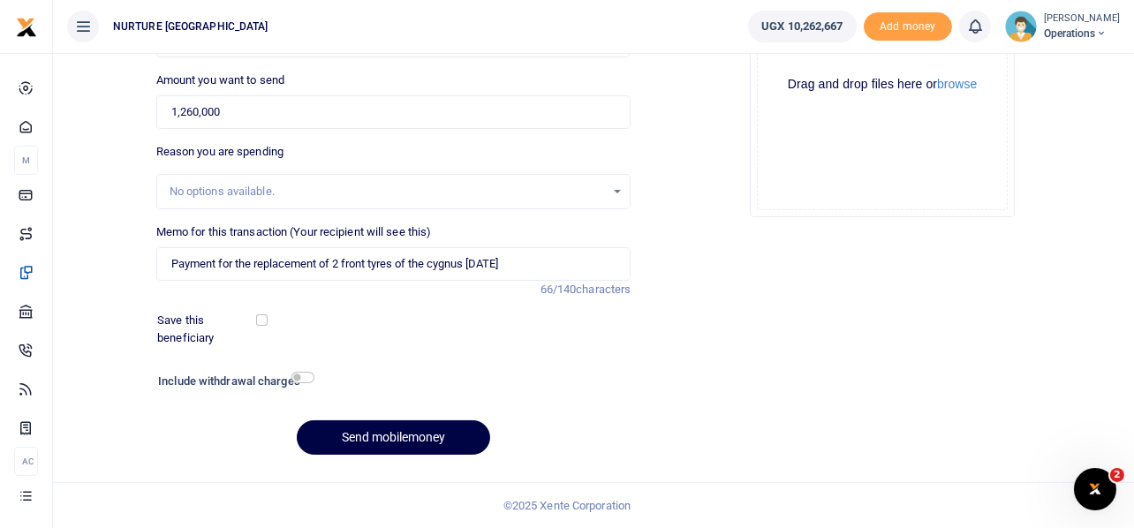
click at [711, 289] on div "Add supporting Documents Such as invoices, receipts, notes Drop your files here…" at bounding box center [881, 183] width 489 height 569
click at [666, 240] on div "Add supporting Documents Such as invoices, receipts, notes Drop your files here…" at bounding box center [881, 183] width 489 height 569
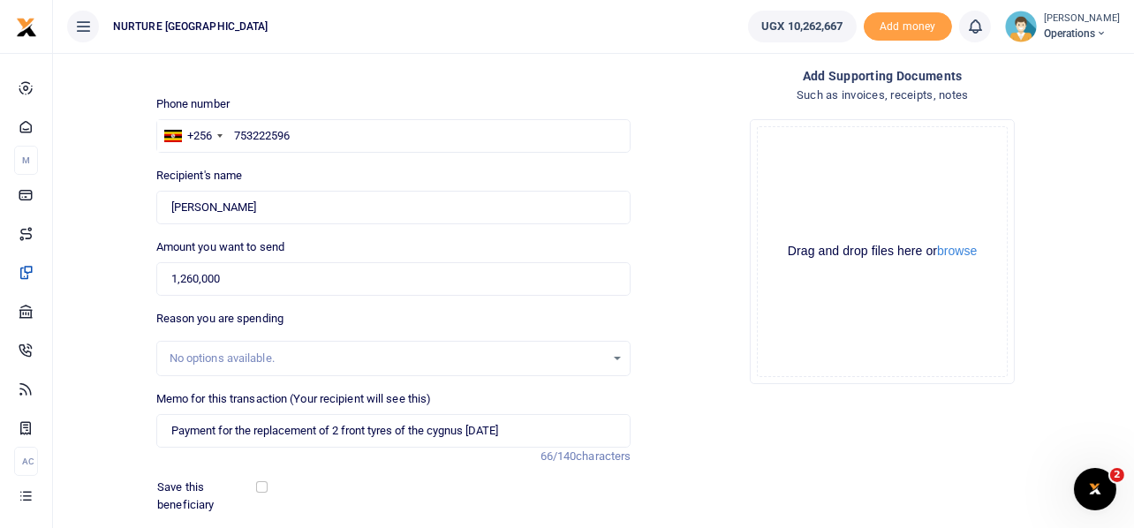
scroll to position [87, 0]
click at [198, 272] on input "1,260,000" at bounding box center [393, 278] width 475 height 34
type input "1,261,000"
click at [710, 303] on div "Drop your files here Drag and drop files here or browse Powered by Uppy" at bounding box center [881, 250] width 475 height 293
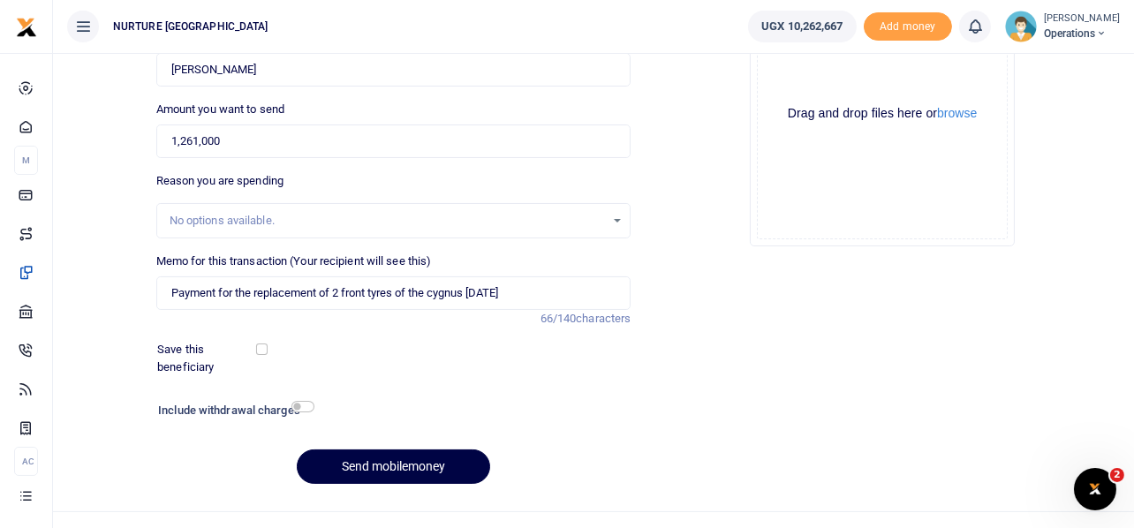
scroll to position [253, 0]
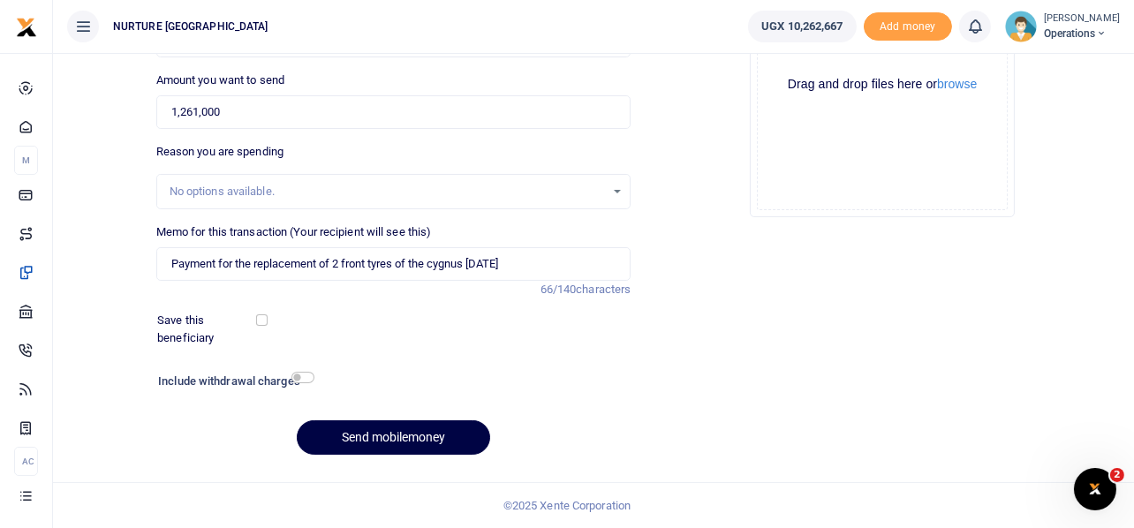
click at [694, 259] on div "Add supporting Documents Such as invoices, receipts, notes Drop your files here…" at bounding box center [881, 183] width 489 height 569
click at [424, 431] on button "Send mobilemoney" at bounding box center [393, 437] width 193 height 34
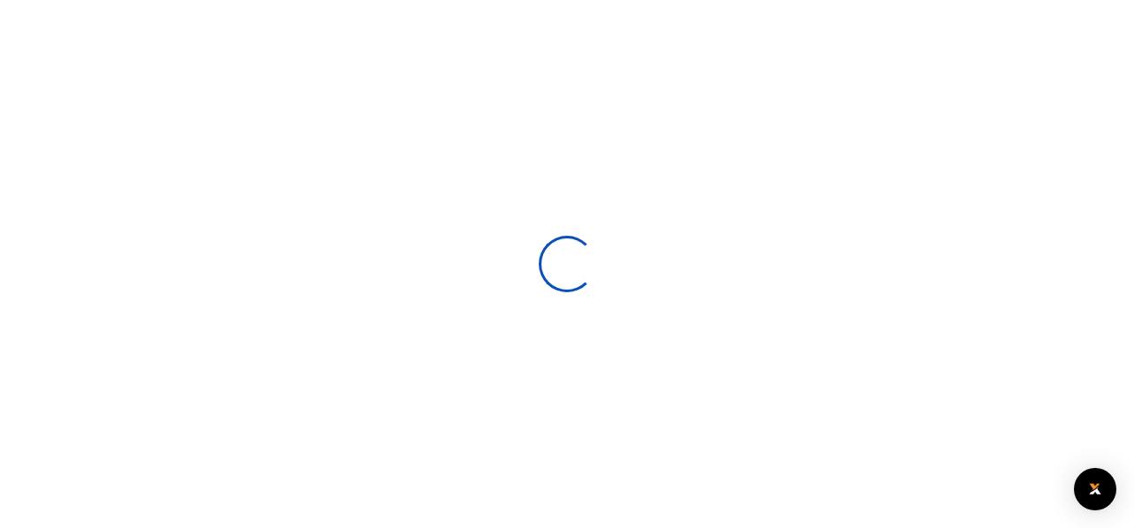
scroll to position [252, 0]
select select
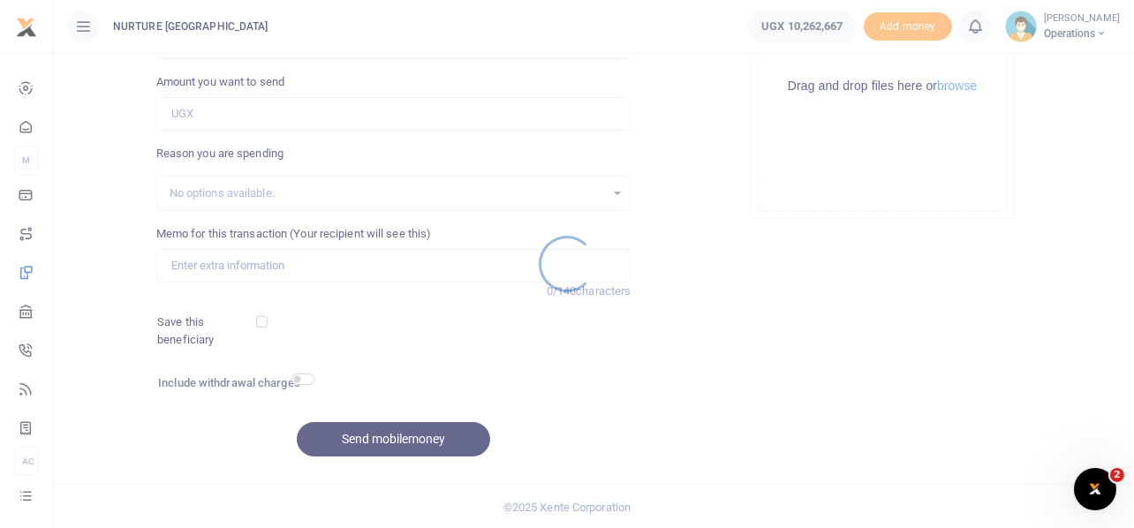
scroll to position [0, 0]
